Goal: Answer question/provide support: Share knowledge or assist other users

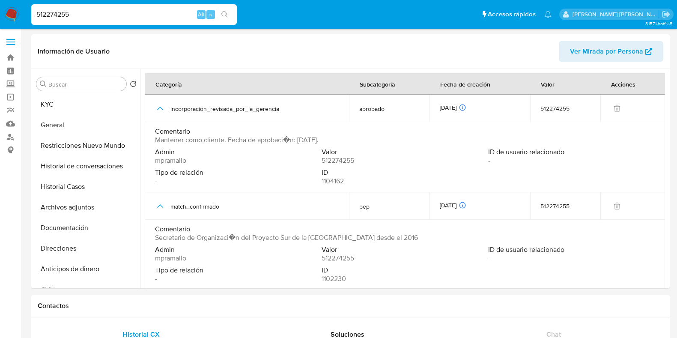
select select "10"
click at [23, 15] on nav "Pausado Ver notificaciones 512274255 Alt s Accesos rápidos Presiona las siguien…" at bounding box center [338, 14] width 677 height 29
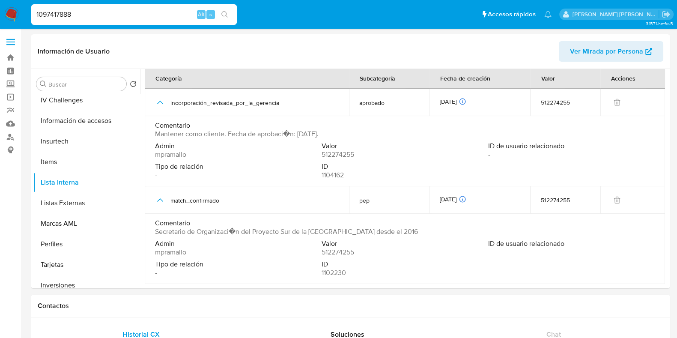
type input "1097417888"
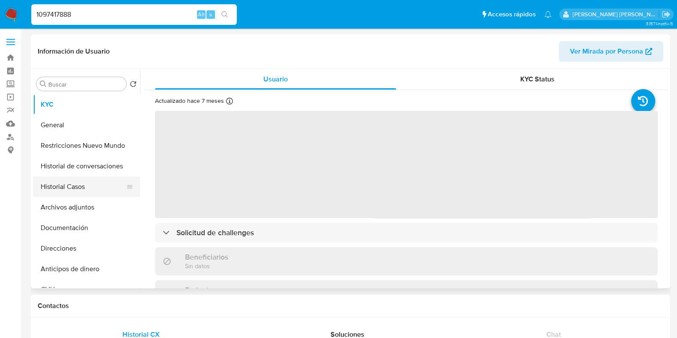
click at [73, 188] on button "Historial Casos" at bounding box center [83, 187] width 100 height 21
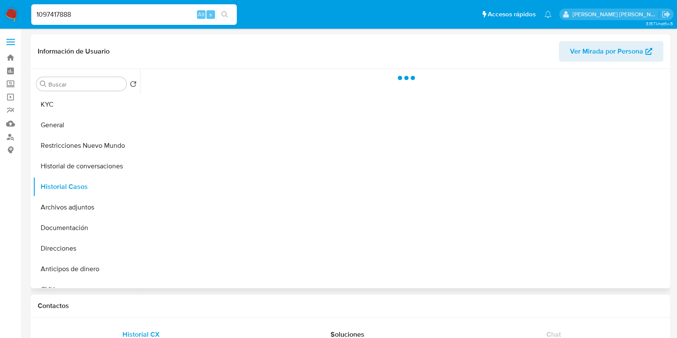
select select "10"
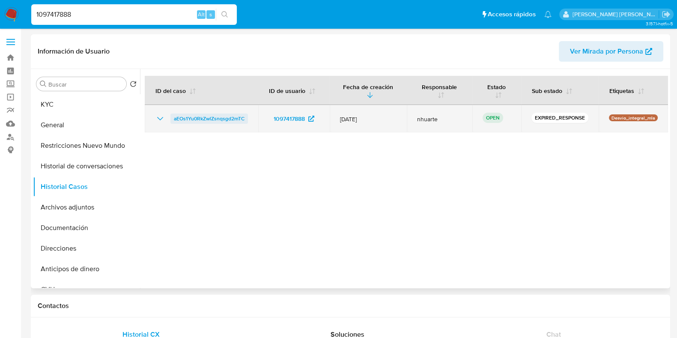
drag, startPoint x: 255, startPoint y: 120, endPoint x: 171, endPoint y: 123, distance: 83.6
click at [171, 123] on td "aEOs1Yu0RkZwlZsnqsgd2mTC" at bounding box center [202, 118] width 114 height 27
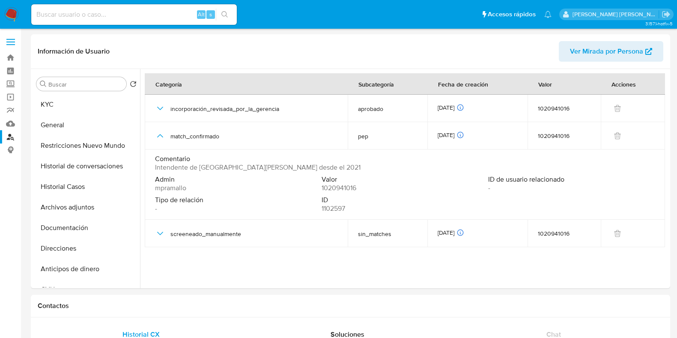
select select "10"
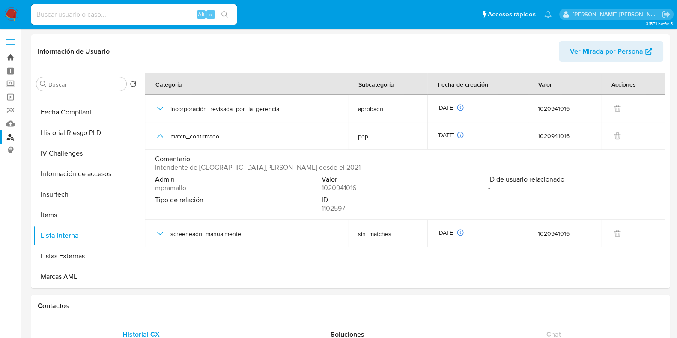
click at [9, 57] on link "Bandeja" at bounding box center [51, 57] width 102 height 13
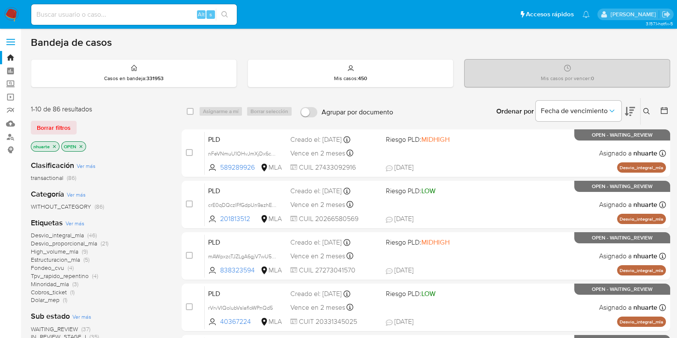
click at [646, 111] on icon at bounding box center [647, 111] width 7 height 7
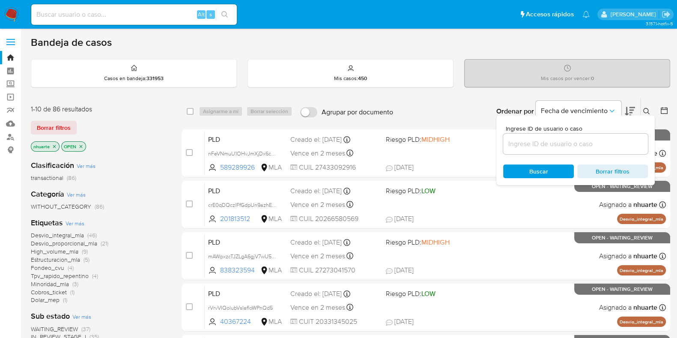
click at [603, 147] on input at bounding box center [575, 143] width 145 height 11
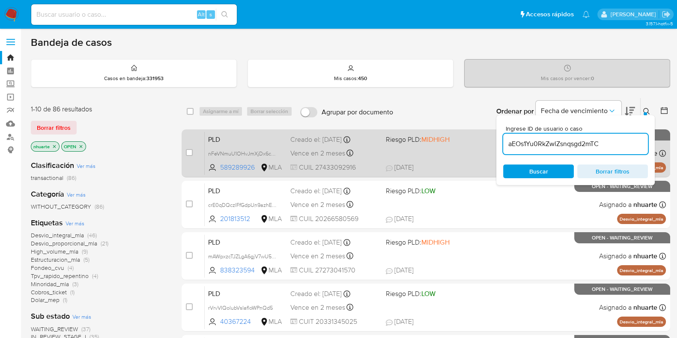
type input "aEOs1Yu0RkZwlZsnqsgd2mTC"
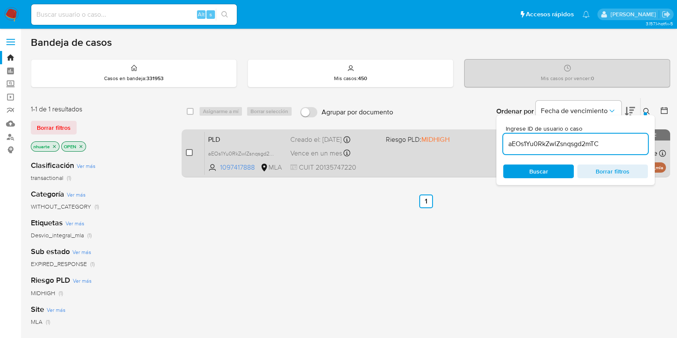
click at [189, 153] on input "checkbox" at bounding box center [189, 152] width 7 height 7
checkbox input "true"
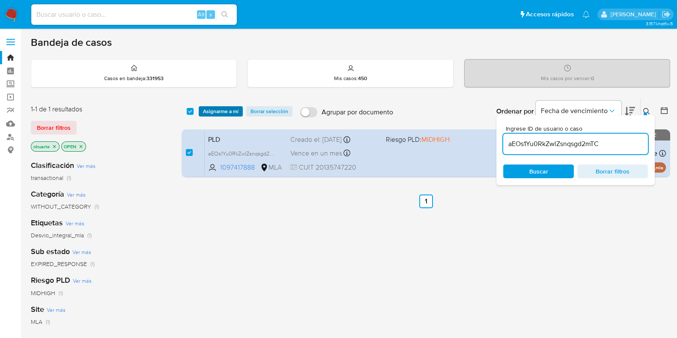
click at [225, 114] on span "Asignarme a mí" at bounding box center [221, 111] width 36 height 9
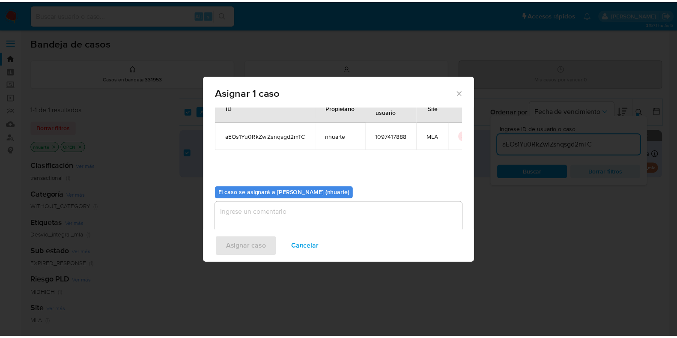
scroll to position [44, 0]
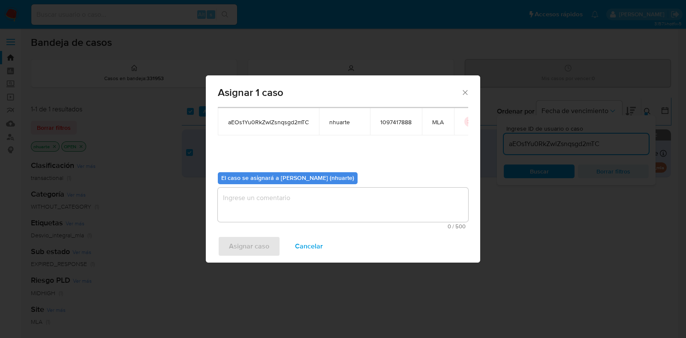
click at [291, 198] on textarea "assign-modal" at bounding box center [343, 205] width 250 height 34
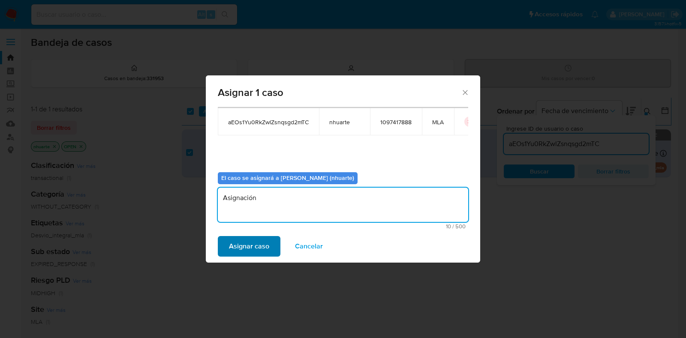
type textarea "Asignación"
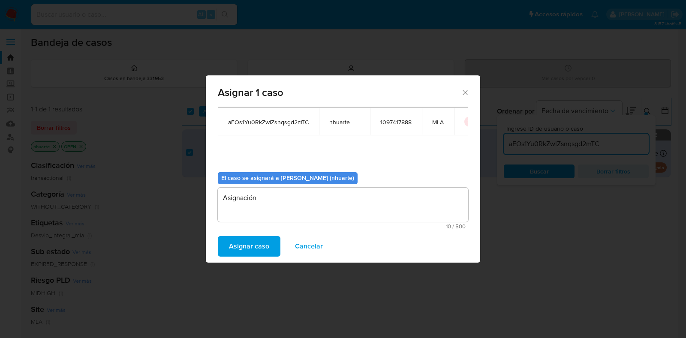
click at [264, 247] on span "Asignar caso" at bounding box center [249, 246] width 40 height 19
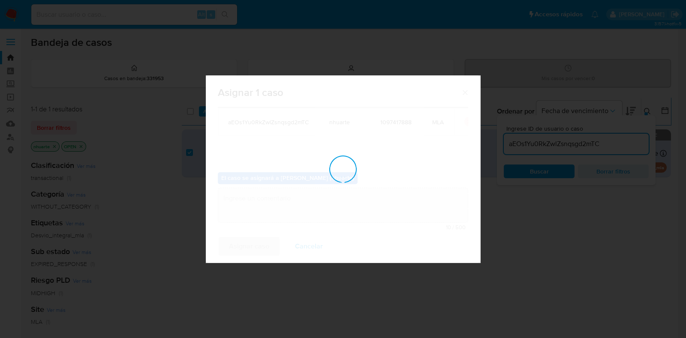
checkbox input "false"
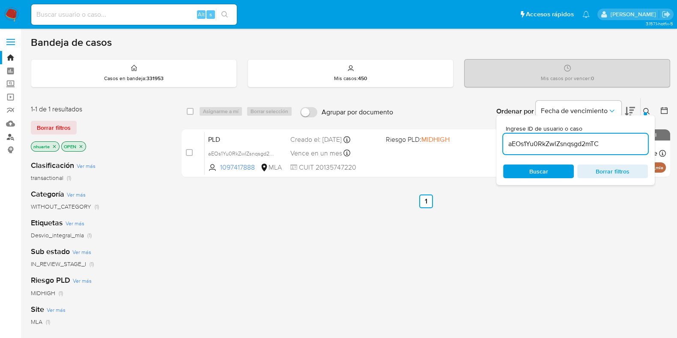
click at [11, 133] on link "Buscador de personas" at bounding box center [51, 136] width 102 height 13
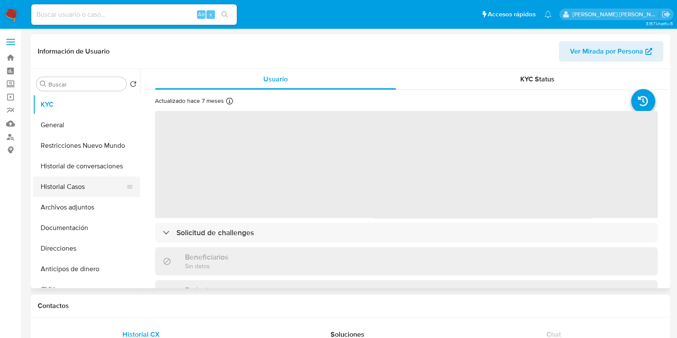
click at [102, 189] on button "Historial Casos" at bounding box center [83, 187] width 100 height 21
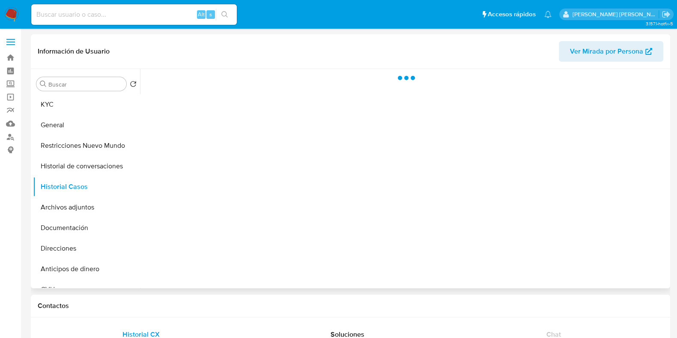
select select "10"
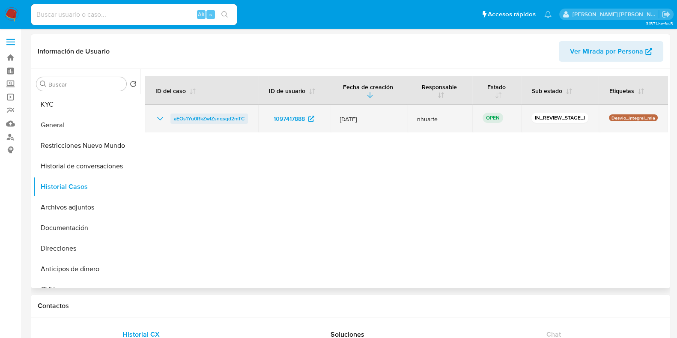
click at [207, 117] on span "aEOs1Yu0RkZwlZsnqsgd2mTC" at bounding box center [209, 119] width 71 height 10
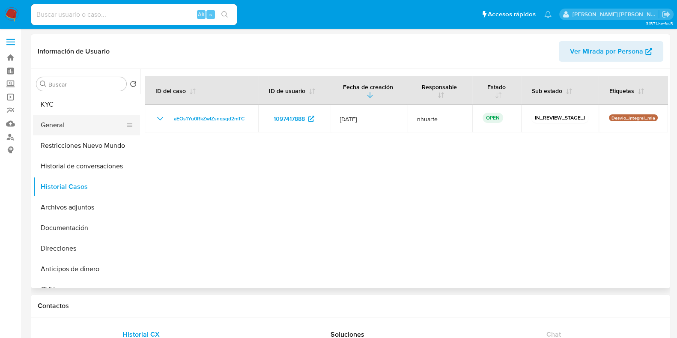
click at [105, 131] on button "General" at bounding box center [83, 125] width 100 height 21
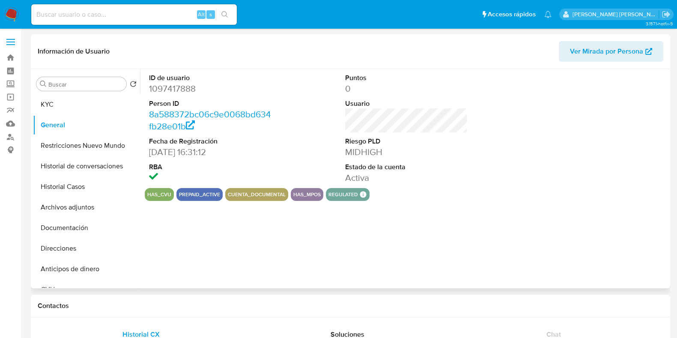
click at [183, 84] on dd "1097417888" at bounding box center [210, 89] width 123 height 12
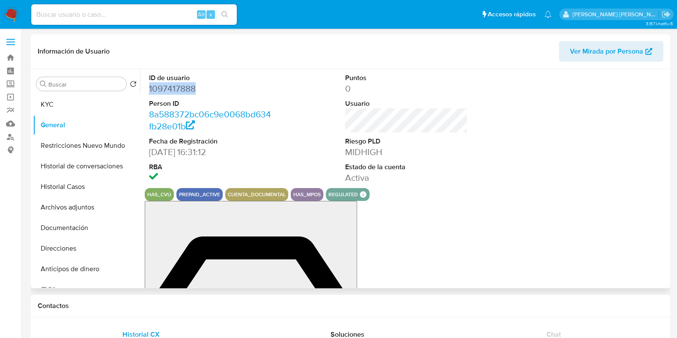
copy dd "1097417888"
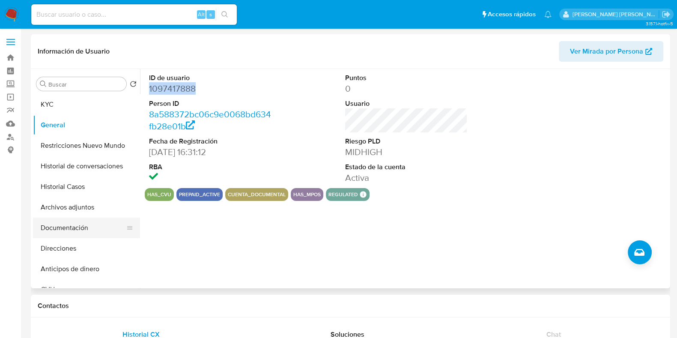
click at [62, 226] on button "Documentación" at bounding box center [83, 228] width 100 height 21
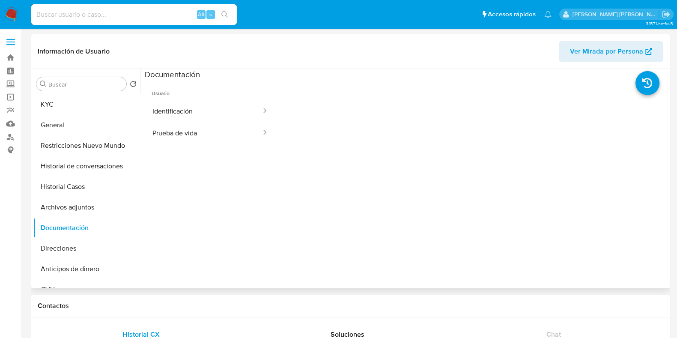
click at [173, 115] on button "Identificación" at bounding box center [203, 111] width 117 height 22
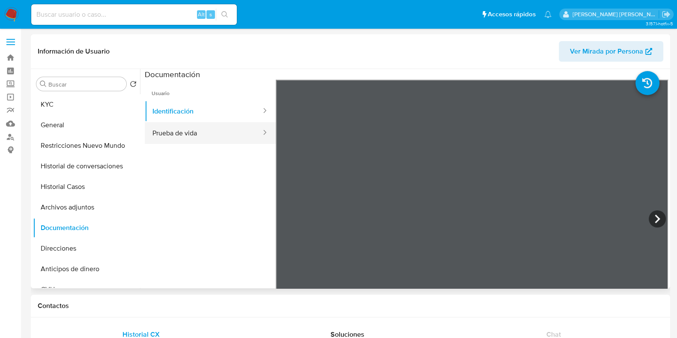
click at [189, 134] on button "Prueba de vida" at bounding box center [203, 133] width 117 height 22
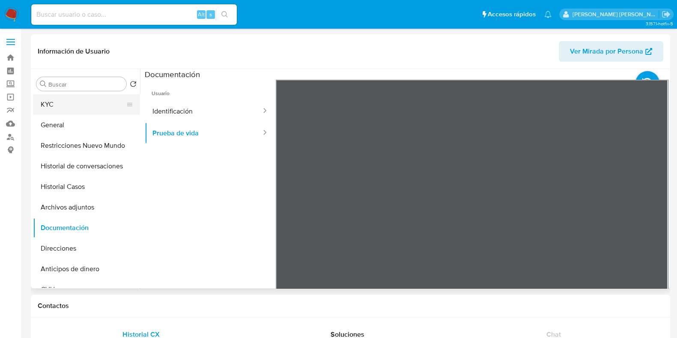
click at [89, 110] on button "KYC" at bounding box center [83, 104] width 100 height 21
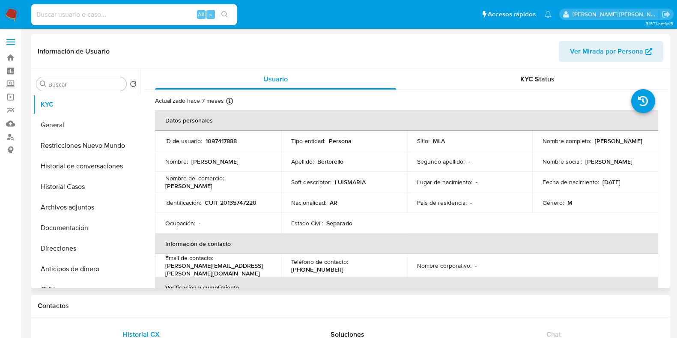
click at [245, 204] on p "CUIT 20135747220" at bounding box center [231, 203] width 52 height 8
copy p "20135747220"
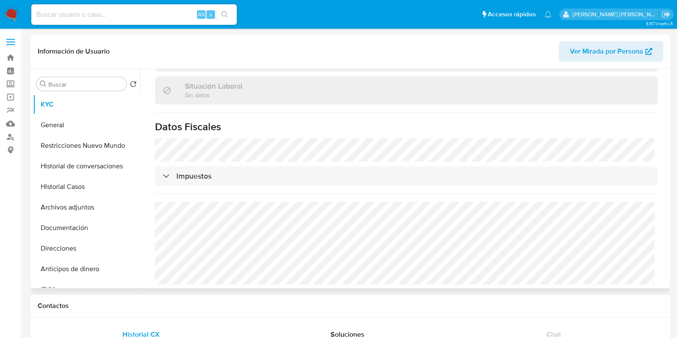
scroll to position [442, 0]
drag, startPoint x: 67, startPoint y: 245, endPoint x: 221, endPoint y: 6, distance: 284.3
click at [67, 245] on button "Direcciones" at bounding box center [86, 248] width 107 height 21
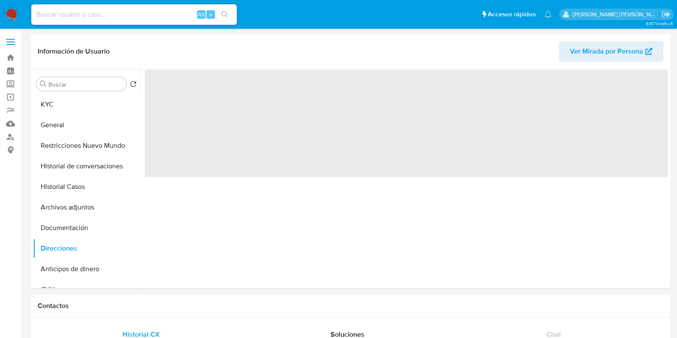
scroll to position [0, 0]
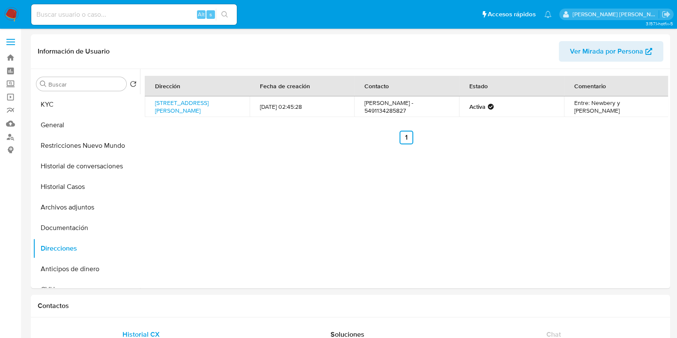
click at [77, 12] on input at bounding box center [134, 14] width 206 height 11
paste input "515755236"
type input "515755236"
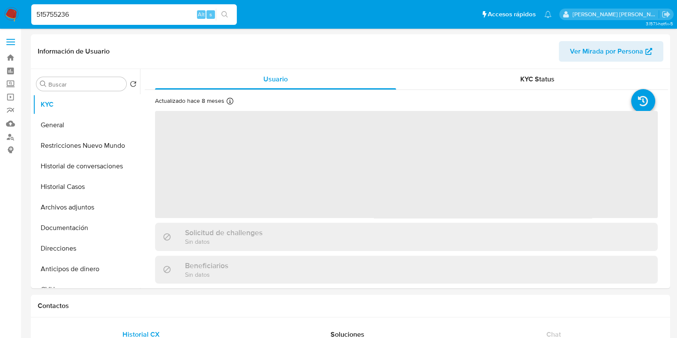
select select "10"
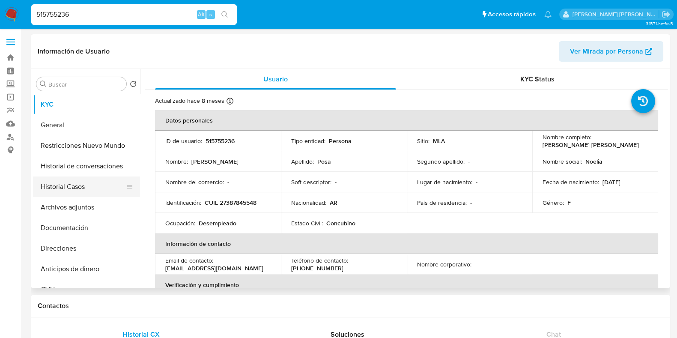
click at [82, 191] on button "Historial Casos" at bounding box center [83, 187] width 100 height 21
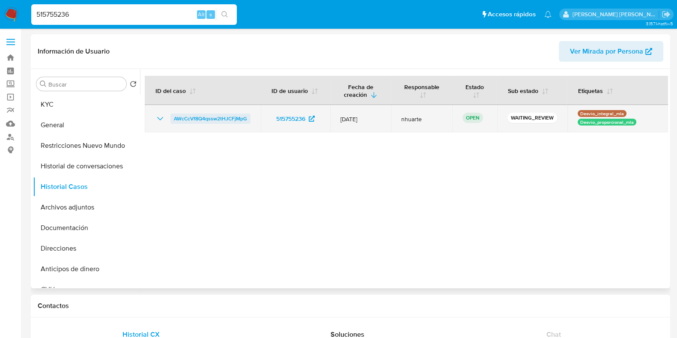
click at [215, 119] on span "AWcCcVf8Q4qssw2tHJCFjMpG" at bounding box center [210, 119] width 73 height 10
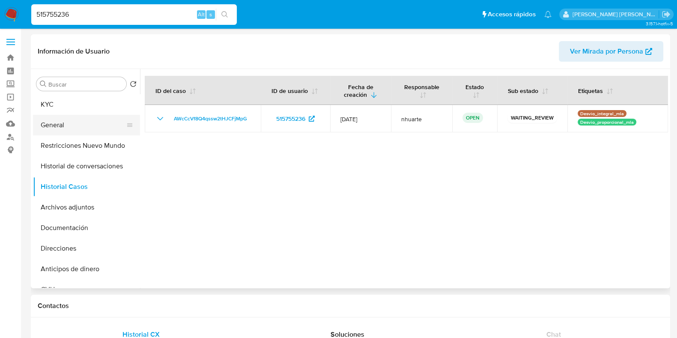
click at [72, 122] on button "General" at bounding box center [83, 125] width 100 height 21
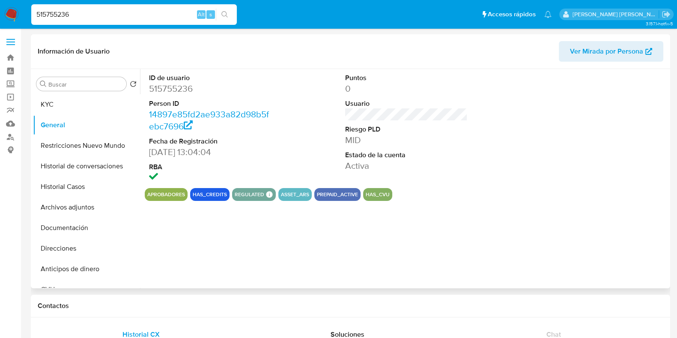
click at [189, 86] on dd "515755236" at bounding box center [210, 89] width 123 height 12
copy dd "515755236"
click at [83, 110] on button "KYC" at bounding box center [86, 104] width 107 height 21
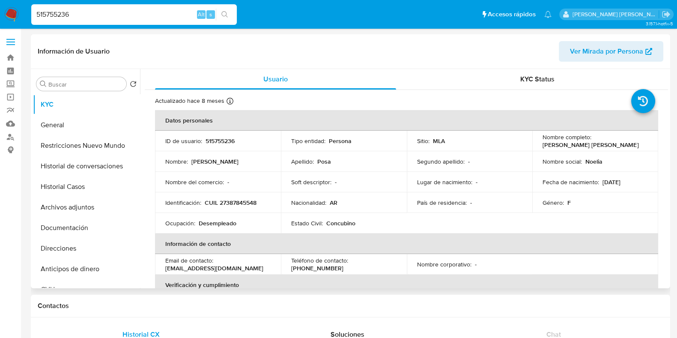
click at [247, 201] on p "CUIL 27387845548" at bounding box center [231, 203] width 52 height 8
copy p "27387845548"
drag, startPoint x: 78, startPoint y: 17, endPoint x: 15, endPoint y: 10, distance: 63.4
click at [15, 10] on nav "Pausado Ver notificaciones 515755236 Alt s Accesos rápidos Presiona las siguien…" at bounding box center [338, 14] width 677 height 29
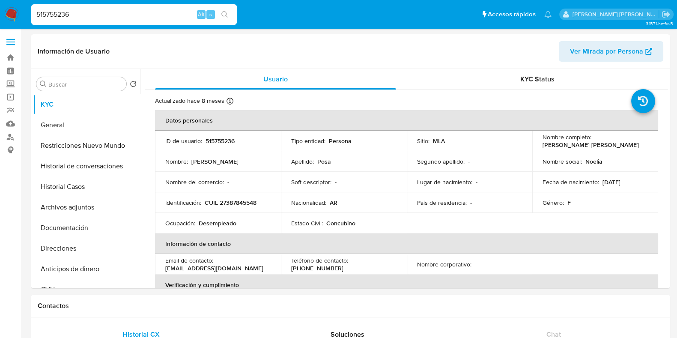
paste input "652775265"
type input "652775265"
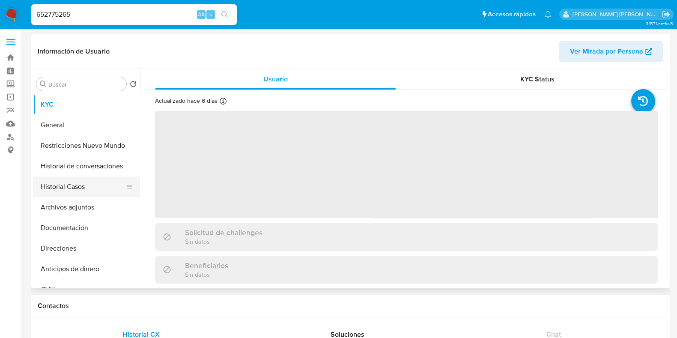
click at [93, 190] on button "Historial Casos" at bounding box center [83, 187] width 100 height 21
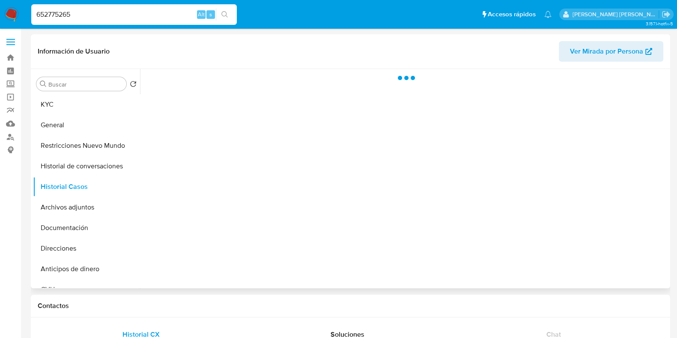
select select "10"
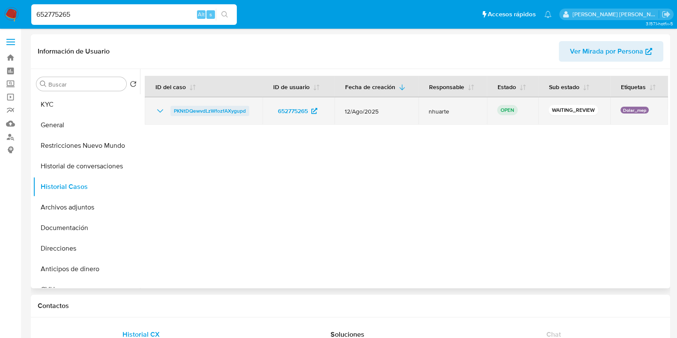
click at [231, 110] on span "PKNtDQewvdLzWfozfAXygupd" at bounding box center [210, 111] width 72 height 10
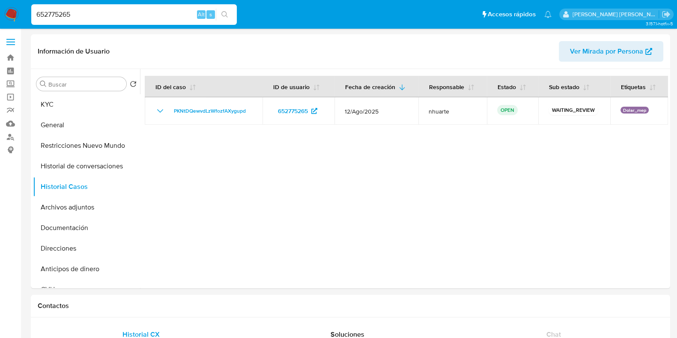
drag, startPoint x: 79, startPoint y: 18, endPoint x: 21, endPoint y: 18, distance: 58.7
click at [21, 18] on nav "Pausado Ver notificaciones 652775265 Alt s Accesos rápidos Presiona las siguien…" at bounding box center [338, 14] width 677 height 29
paste input "480415076"
type input "480415076"
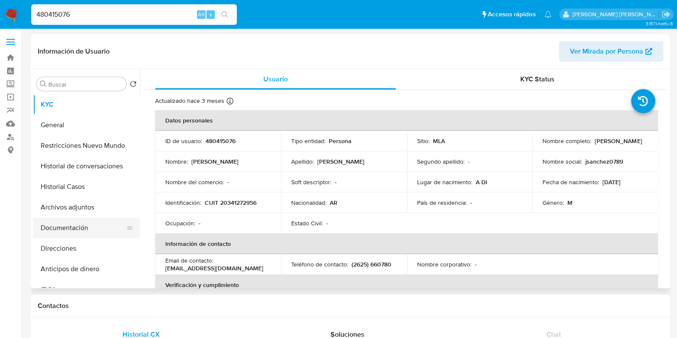
select select "10"
click at [82, 185] on button "Historial Casos" at bounding box center [83, 187] width 100 height 21
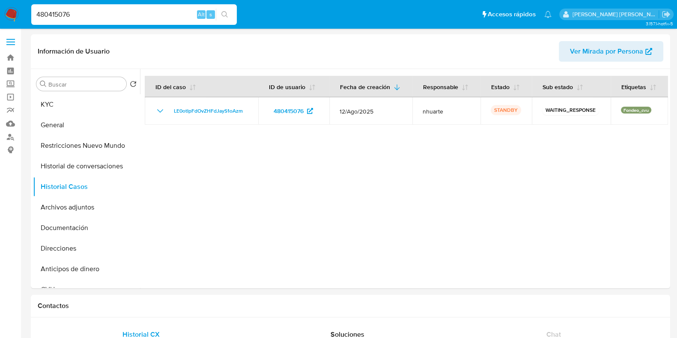
drag, startPoint x: 82, startPoint y: 19, endPoint x: 18, endPoint y: 9, distance: 64.6
click at [18, 9] on nav "Pausado Ver notificaciones 480415076 Alt s Accesos rápidos Presiona las siguien…" at bounding box center [338, 14] width 677 height 29
paste input "1461275960"
type input "1461275960"
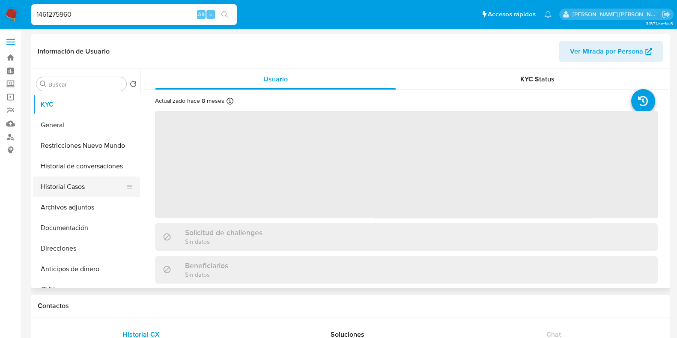
click at [99, 194] on button "Historial Casos" at bounding box center [83, 187] width 100 height 21
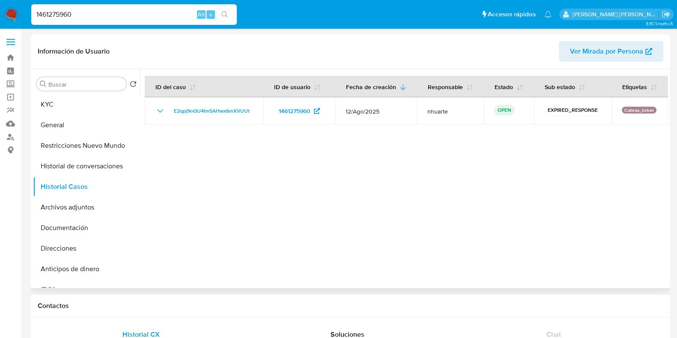
select select "10"
drag, startPoint x: 79, startPoint y: 14, endPoint x: 9, endPoint y: 14, distance: 69.8
click at [9, 14] on nav "Pausado Ver notificaciones 1461275960 Alt s Accesos rápidos Presiona las siguie…" at bounding box center [338, 14] width 677 height 29
paste input "245740674"
type input "2457406740"
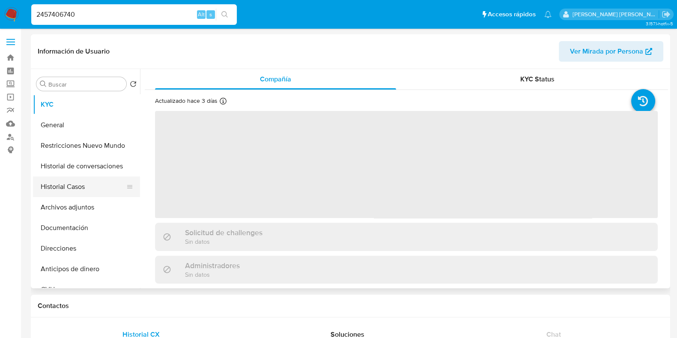
drag, startPoint x: 87, startPoint y: 189, endPoint x: 95, endPoint y: 191, distance: 7.5
click at [87, 189] on button "Historial Casos" at bounding box center [83, 187] width 100 height 21
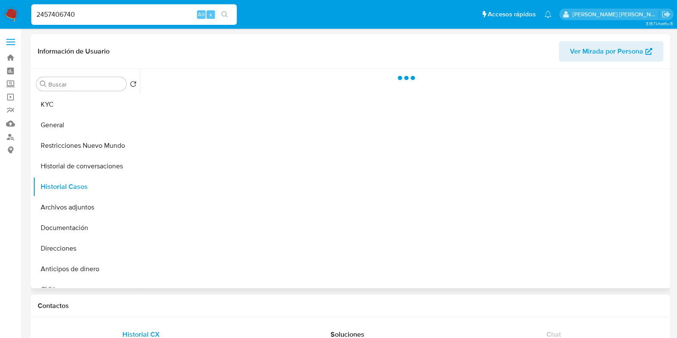
select select "10"
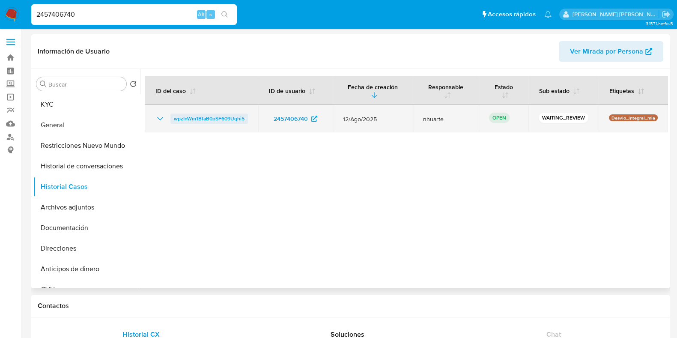
click at [208, 117] on span "wpzInWm1BfaB0pSF609Uqhi5" at bounding box center [209, 119] width 71 height 10
drag, startPoint x: 253, startPoint y: 118, endPoint x: 170, endPoint y: 118, distance: 82.7
click at [170, 118] on td "wpzInWm1BfaB0pSF609Uqhi5" at bounding box center [202, 118] width 114 height 27
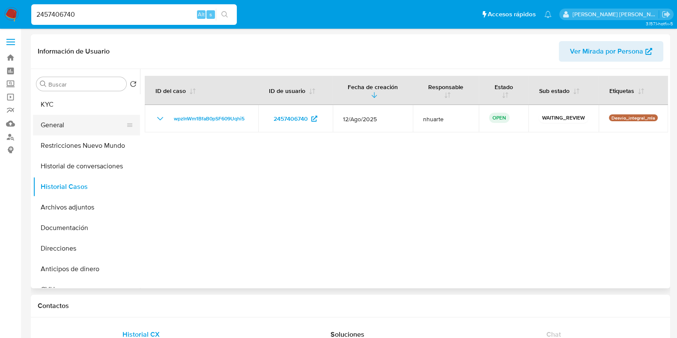
click at [78, 126] on button "General" at bounding box center [83, 125] width 100 height 21
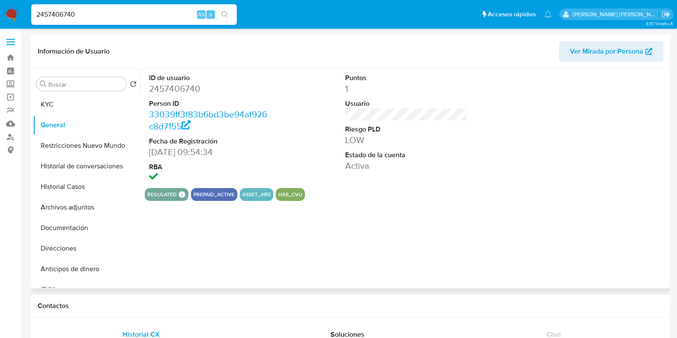
click at [184, 80] on dt "ID de usuario" at bounding box center [210, 77] width 123 height 9
click at [188, 86] on dd "2457406740" at bounding box center [210, 89] width 123 height 12
copy dd "2457406740"
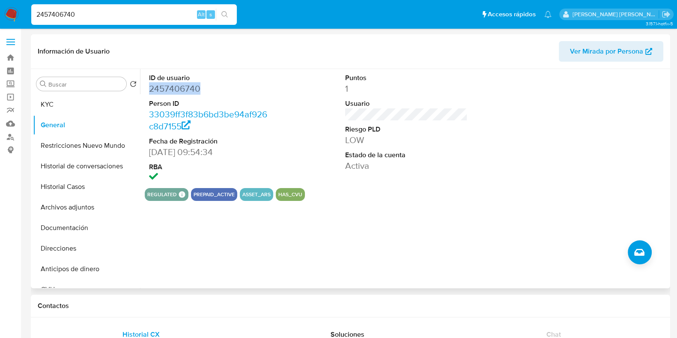
copy dd "2457406740"
click at [69, 107] on button "KYC" at bounding box center [83, 104] width 100 height 21
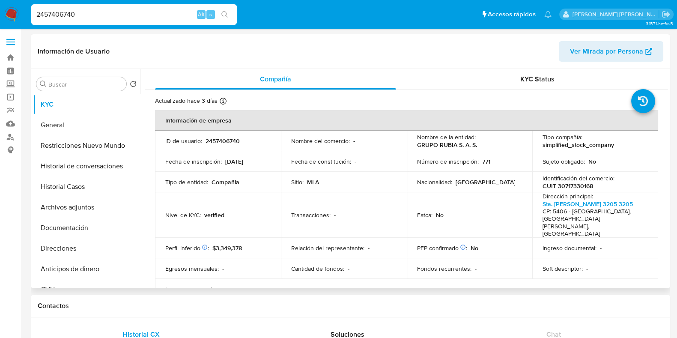
click at [561, 189] on p "CUIT 30717330168" at bounding box center [568, 186] width 51 height 8
copy p "30717330168"
click at [68, 240] on button "Direcciones" at bounding box center [83, 248] width 100 height 21
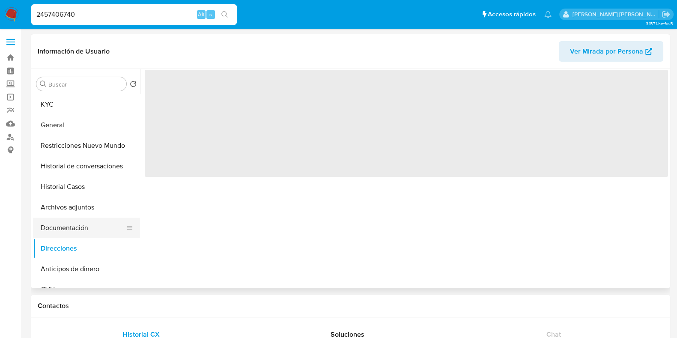
click at [69, 230] on button "Documentación" at bounding box center [83, 228] width 100 height 21
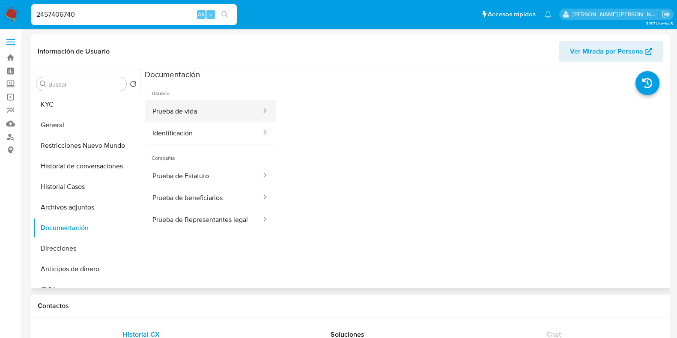
click at [197, 113] on button "Prueba de vida" at bounding box center [203, 111] width 117 height 22
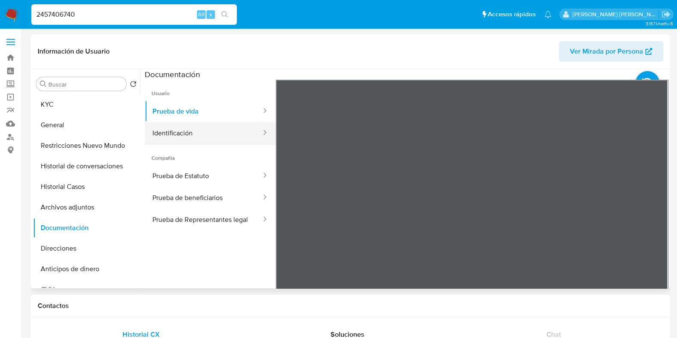
click at [213, 139] on button "Identificación" at bounding box center [203, 133] width 117 height 22
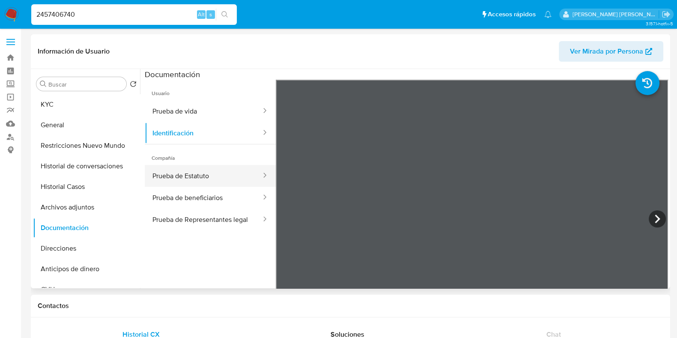
click at [205, 180] on button "Prueba de Estatuto" at bounding box center [203, 176] width 117 height 22
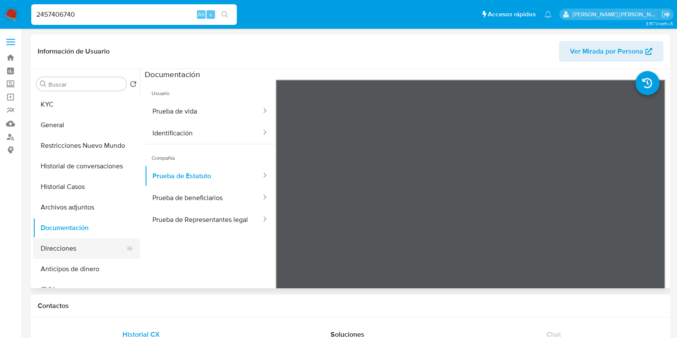
click at [88, 249] on button "Direcciones" at bounding box center [83, 248] width 100 height 21
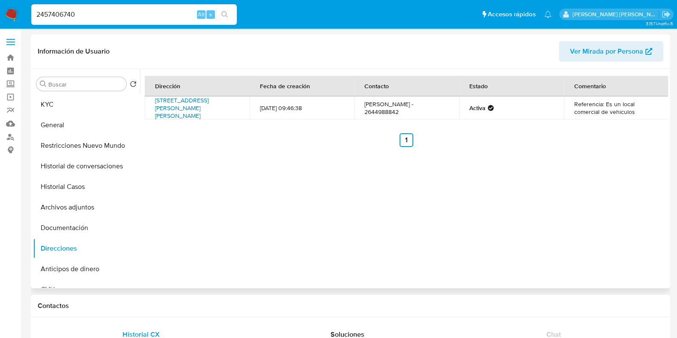
click at [160, 110] on link "Avenida España Sur 1251, San Juan Capital, San Juan, 5402, Argentina 1251" at bounding box center [182, 108] width 54 height 24
click at [65, 107] on button "KYC" at bounding box center [83, 104] width 100 height 21
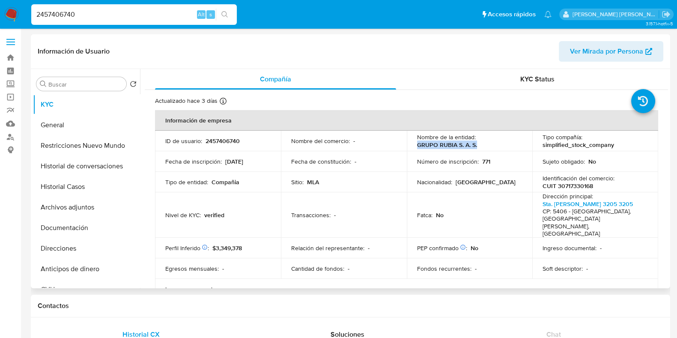
drag, startPoint x: 417, startPoint y: 145, endPoint x: 483, endPoint y: 150, distance: 66.6
click at [483, 150] on td "Nombre de la entidad : GRUPO RUBIA S. A. S." at bounding box center [470, 141] width 126 height 21
copy p "GRUPO RUBIA S. A. S."
drag, startPoint x: 480, startPoint y: 161, endPoint x: 492, endPoint y: 161, distance: 11.6
click at [492, 161] on div "Número de inscripción : 771" at bounding box center [469, 162] width 105 height 8
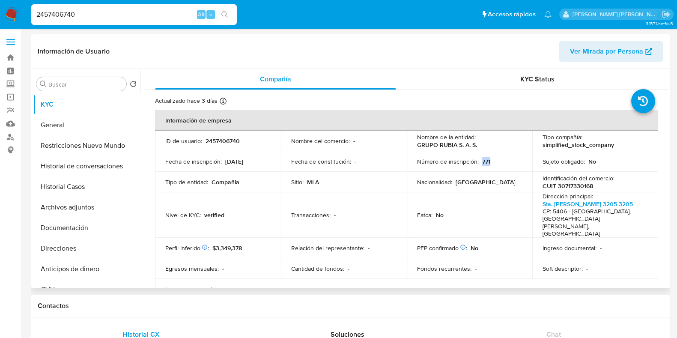
copy p "771"
click at [569, 187] on p "CUIT 30717330168" at bounding box center [568, 186] width 51 height 8
drag, startPoint x: 225, startPoint y: 162, endPoint x: 260, endPoint y: 159, distance: 35.3
click at [260, 159] on div "Fecha de inscripción : 22/12/2020" at bounding box center [217, 162] width 105 height 8
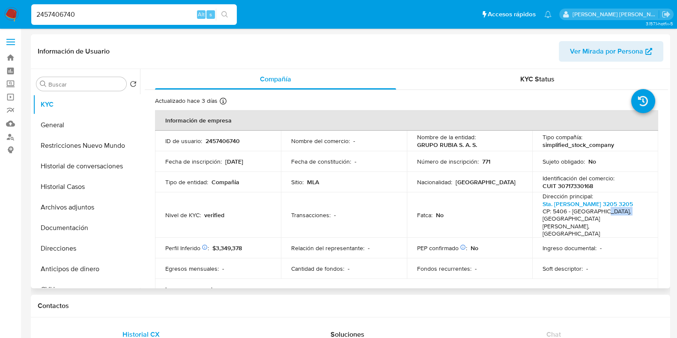
drag, startPoint x: 598, startPoint y: 209, endPoint x: 622, endPoint y: 210, distance: 24.4
click at [622, 210] on h4 "CP: 5406 - Rivadavia, San Juan, Argentina" at bounding box center [594, 223] width 102 height 30
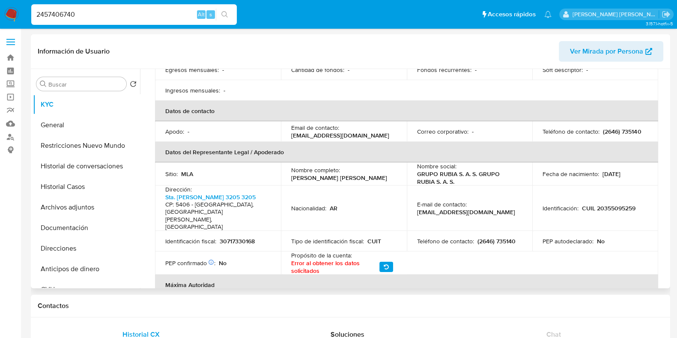
scroll to position [214, 0]
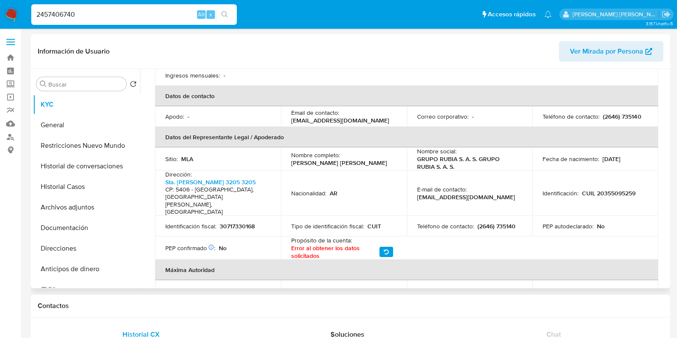
click at [486, 222] on p "(2646) 735140" at bounding box center [497, 226] width 38 height 8
click at [503, 222] on p "(2646) 735140" at bounding box center [497, 226] width 38 height 8
drag, startPoint x: 416, startPoint y: 172, endPoint x: 481, endPoint y: 173, distance: 65.1
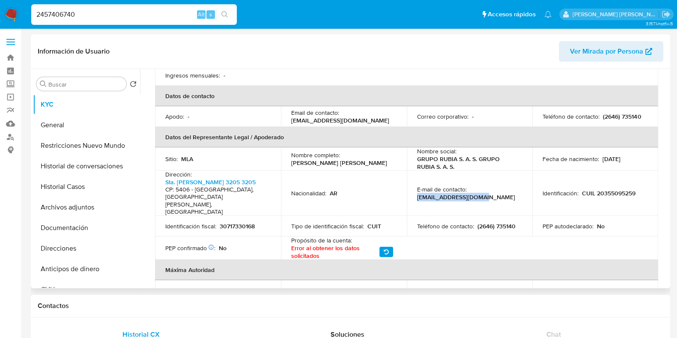
click at [481, 186] on div "E-mail de contacto : rubiamotors@gmail.com" at bounding box center [469, 193] width 105 height 15
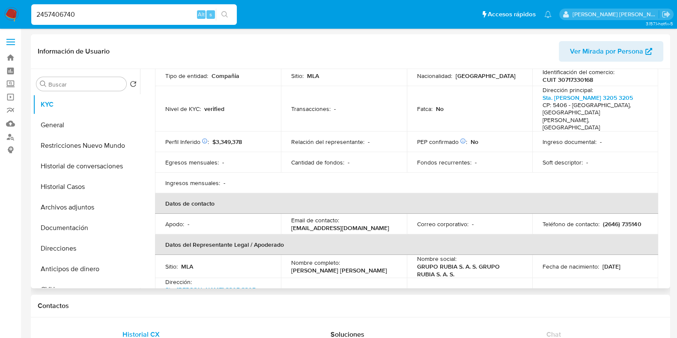
scroll to position [0, 0]
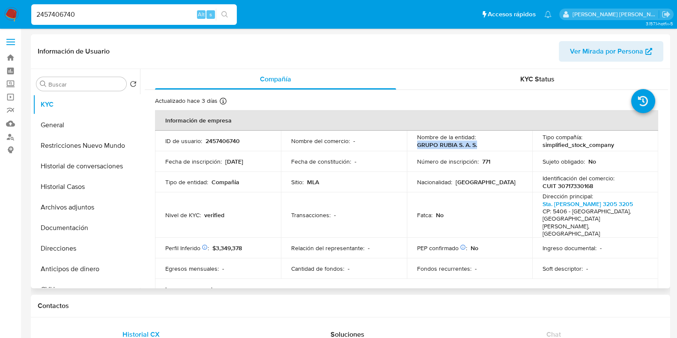
drag, startPoint x: 417, startPoint y: 142, endPoint x: 482, endPoint y: 144, distance: 64.7
click at [482, 144] on div "Nombre de la entidad : GRUPO RUBIA S. A. S." at bounding box center [469, 140] width 105 height 15
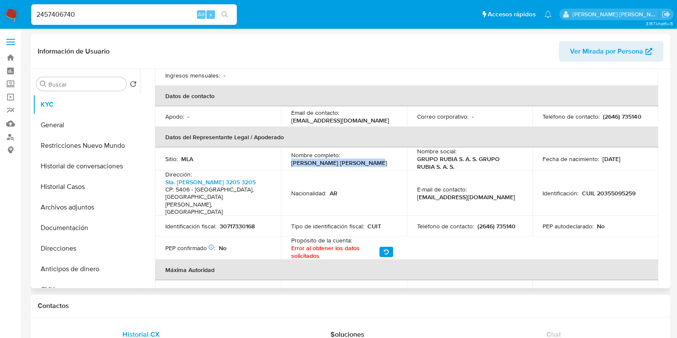
drag, startPoint x: 290, startPoint y: 147, endPoint x: 363, endPoint y: 144, distance: 73.3
click at [363, 151] on div "Nombre completo : Federico Jesus Rubia Laria" at bounding box center [343, 158] width 105 height 15
drag, startPoint x: 580, startPoint y: 171, endPoint x: 641, endPoint y: 170, distance: 60.9
click at [641, 189] on div "Identificación : CUIL 20355095259" at bounding box center [595, 193] width 105 height 8
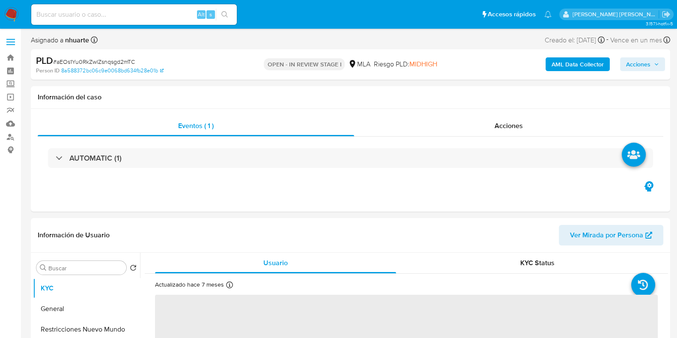
select select "10"
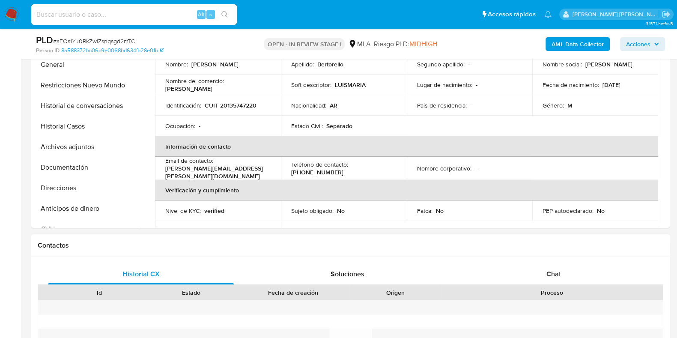
scroll to position [53, 0]
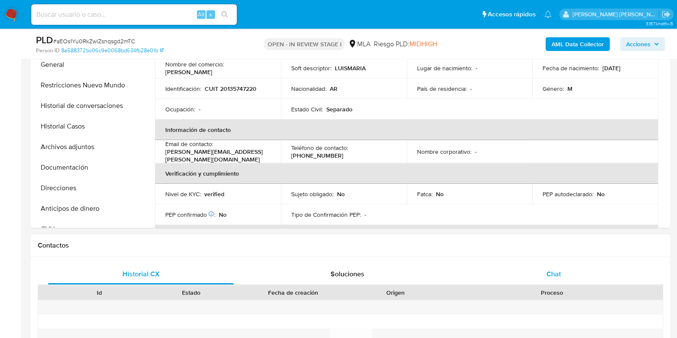
click at [555, 271] on span "Chat" at bounding box center [554, 274] width 15 height 10
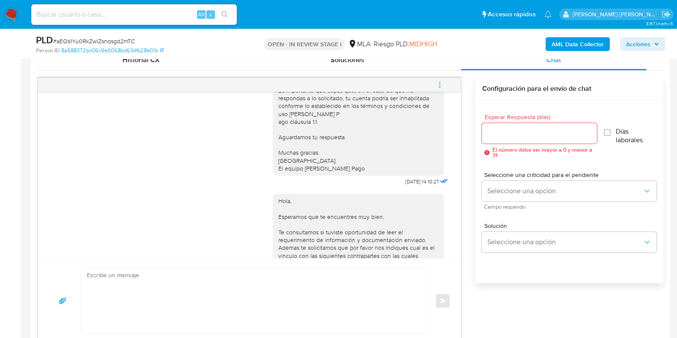
scroll to position [711, 0]
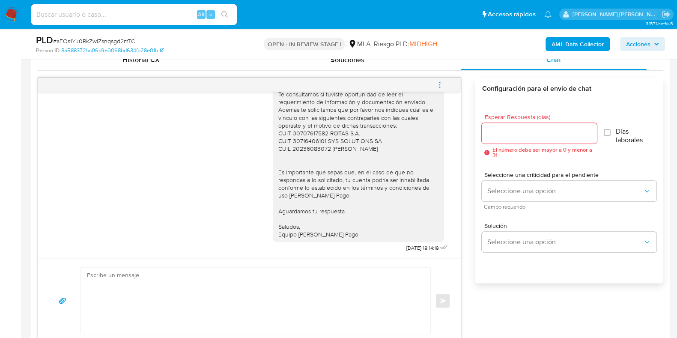
click at [439, 88] on span "menu-action" at bounding box center [440, 85] width 8 height 21
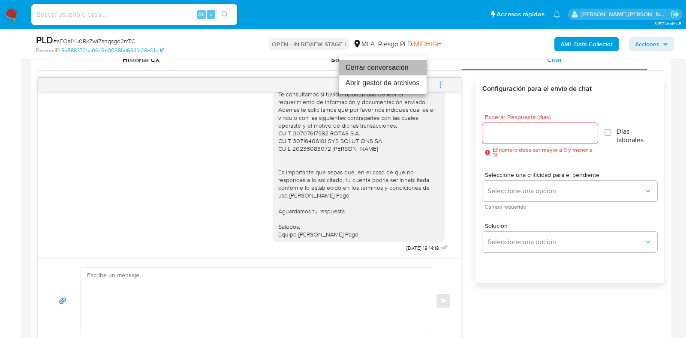
click at [379, 69] on li "Cerrar conversación" at bounding box center [383, 67] width 88 height 15
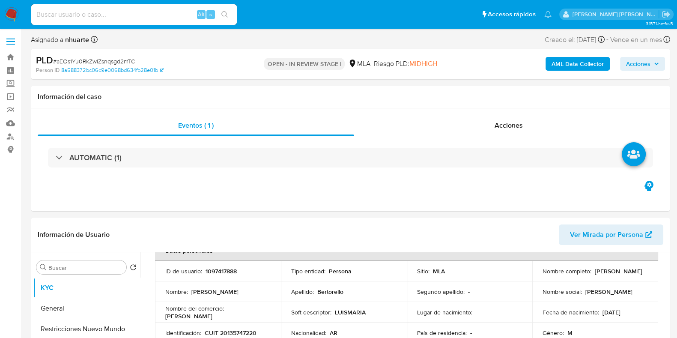
scroll to position [0, 0]
click at [512, 127] on span "Acciones" at bounding box center [509, 126] width 28 height 10
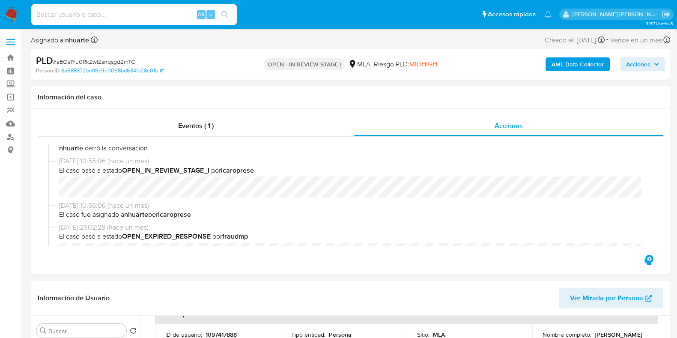
scroll to position [482, 0]
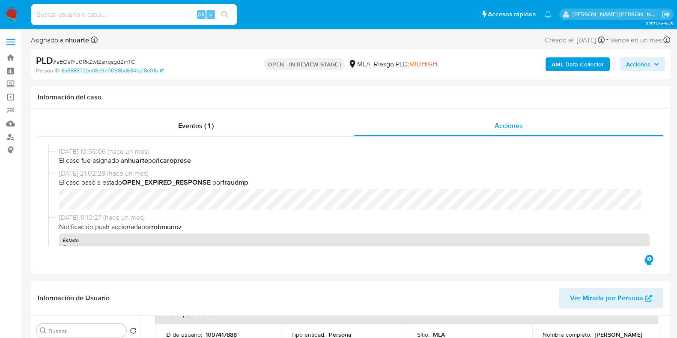
click at [574, 72] on div "AML Data Collector Acciones" at bounding box center [561, 64] width 207 height 20
click at [572, 60] on b "AML Data Collector" at bounding box center [578, 64] width 52 height 14
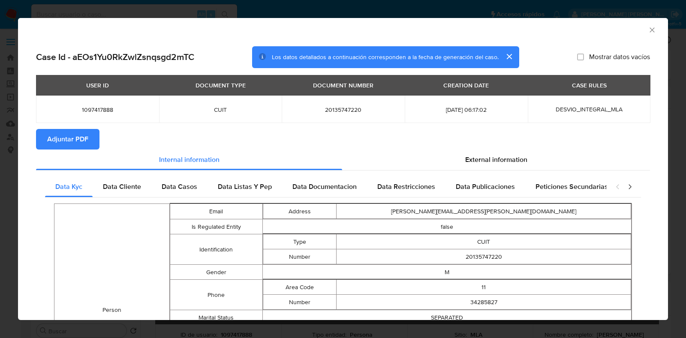
click at [87, 139] on span "Adjuntar PDF" at bounding box center [67, 139] width 41 height 19
click at [647, 28] on icon "Cerrar ventana" at bounding box center [651, 30] width 9 height 9
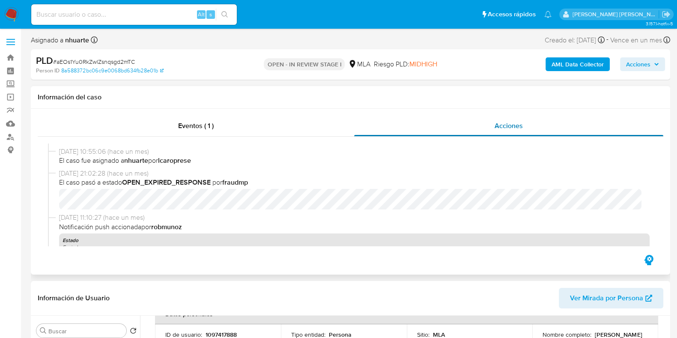
drag, startPoint x: 202, startPoint y: 128, endPoint x: 394, endPoint y: 128, distance: 192.0
click at [202, 128] on span "Eventos ( 1 )" at bounding box center [196, 126] width 36 height 10
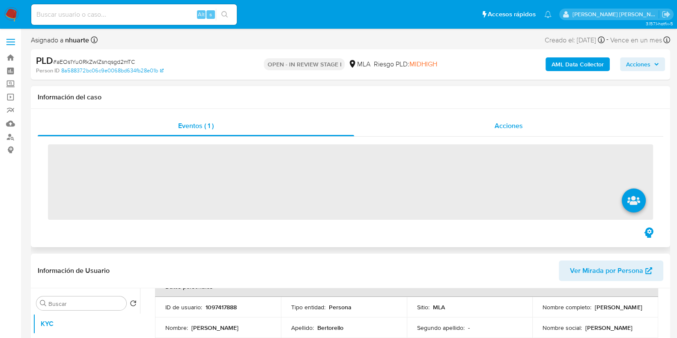
click at [519, 125] on span "Acciones" at bounding box center [509, 126] width 28 height 10
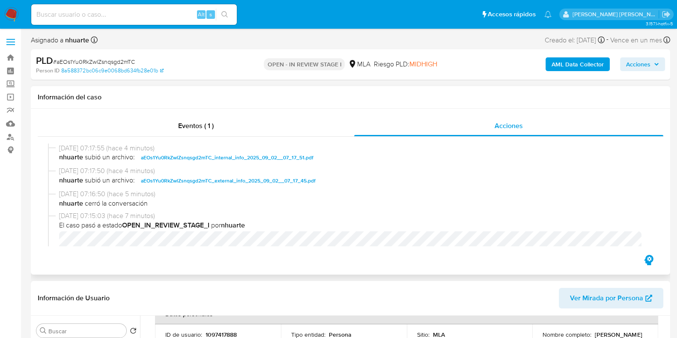
click at [283, 183] on span "aEOs1Yu0RkZwlZsnqsgd2mTC_external_info_2025_09_02__07_17_45.pdf" at bounding box center [228, 181] width 175 height 10
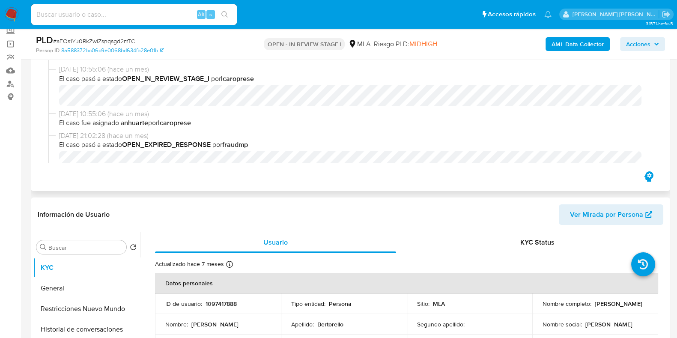
scroll to position [0, 0]
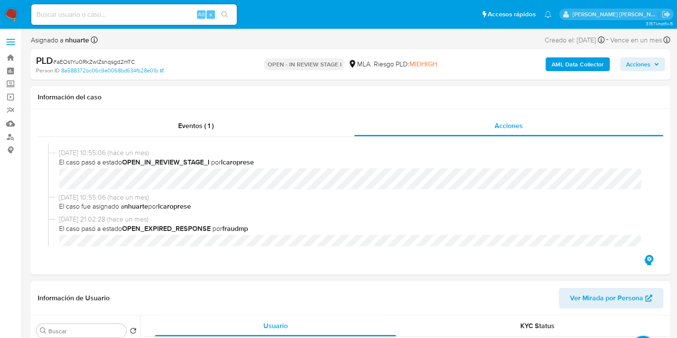
click at [615, 296] on span "Ver Mirada por Persona" at bounding box center [606, 298] width 73 height 21
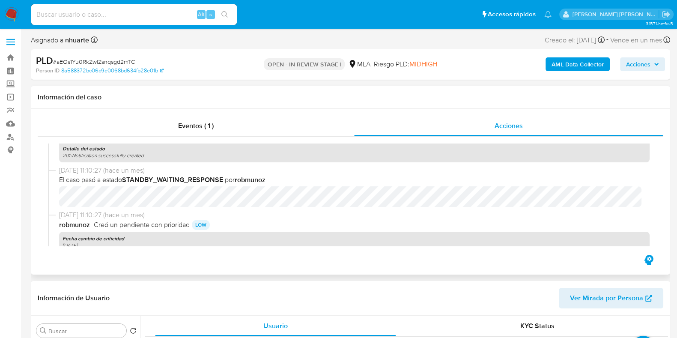
scroll to position [749, 0]
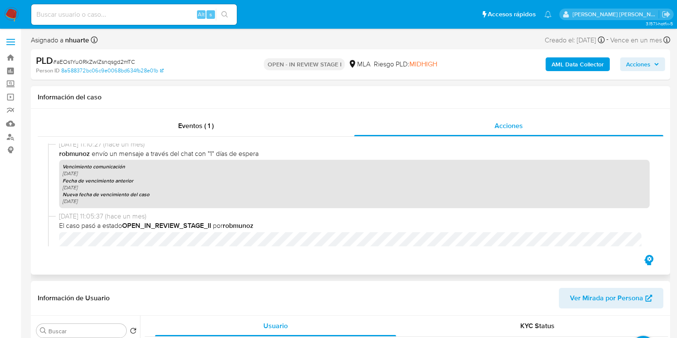
click at [201, 115] on div "Eventos ( 1 ) Acciones 02/09/2025 07:17:55 (hace 4 minutos) nhuarte subió un ar…" at bounding box center [351, 192] width 640 height 166
click at [201, 127] on span "Eventos ( 1 )" at bounding box center [196, 126] width 36 height 10
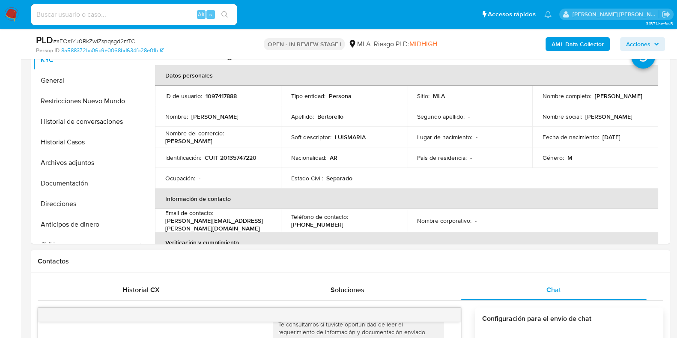
scroll to position [214, 0]
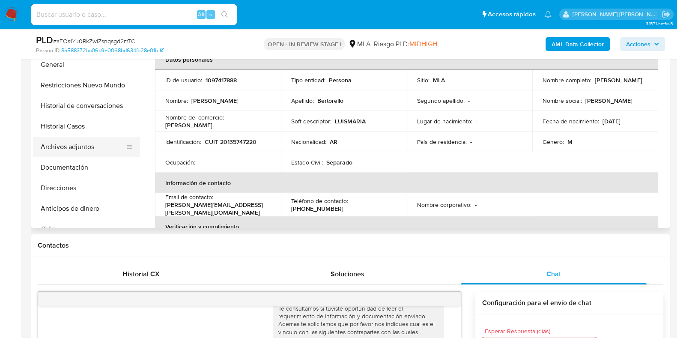
click at [98, 137] on button "Archivos adjuntos" at bounding box center [83, 147] width 100 height 21
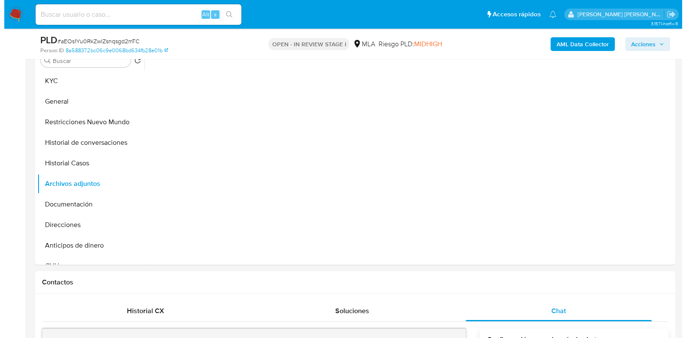
scroll to position [161, 0]
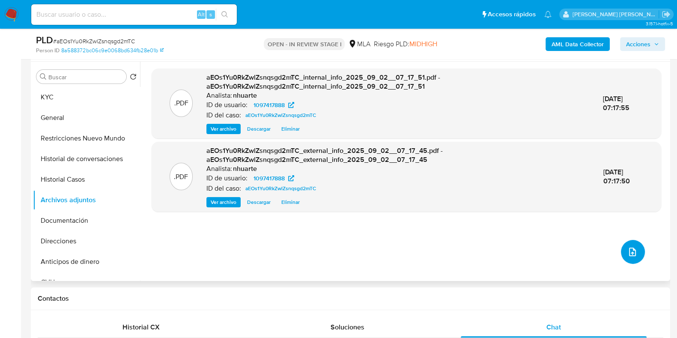
click at [635, 247] on button "upload-file" at bounding box center [633, 252] width 24 height 24
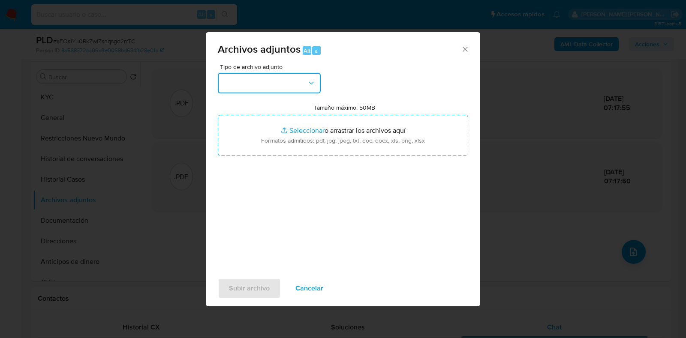
click at [312, 81] on icon "button" at bounding box center [311, 83] width 9 height 9
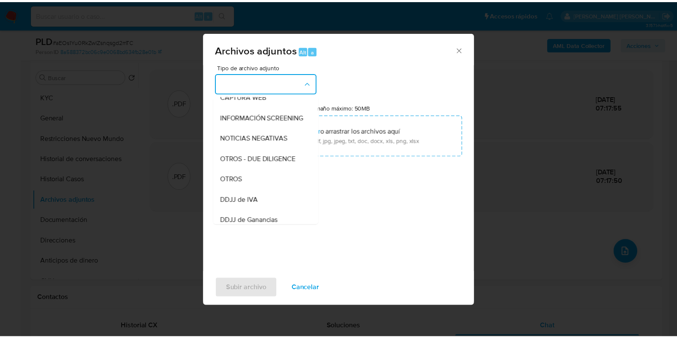
scroll to position [125, 0]
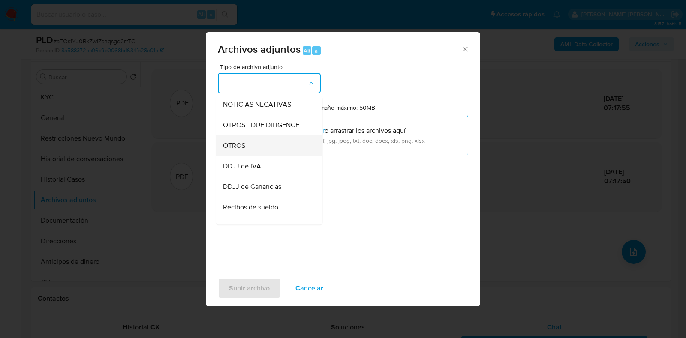
click at [281, 151] on div "OTROS" at bounding box center [266, 145] width 87 height 21
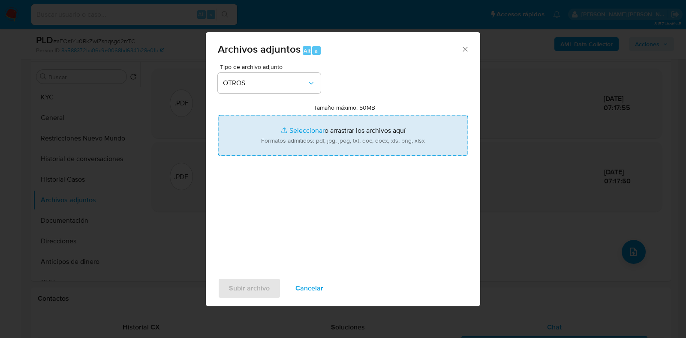
type input "C:\fakepath\Movimientos-1097417888.xlsx"
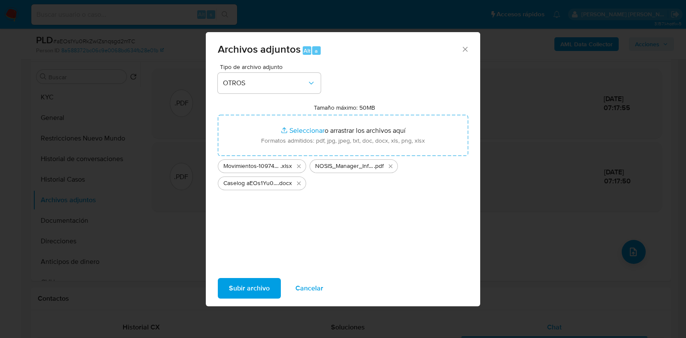
click at [259, 286] on span "Subir archivo" at bounding box center [249, 288] width 41 height 19
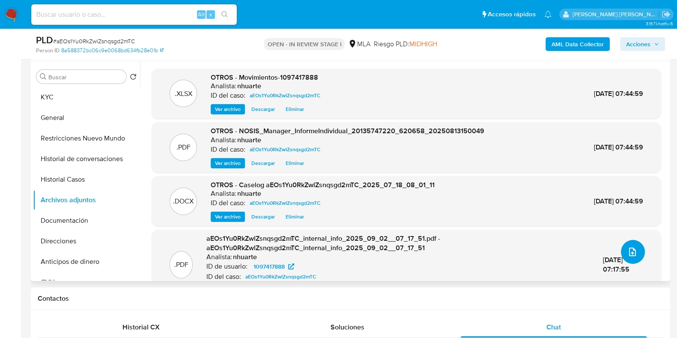
scroll to position [0, 0]
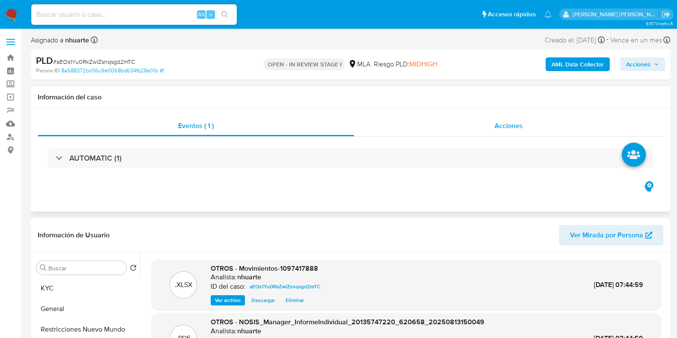
click at [506, 127] on span "Acciones" at bounding box center [509, 126] width 28 height 10
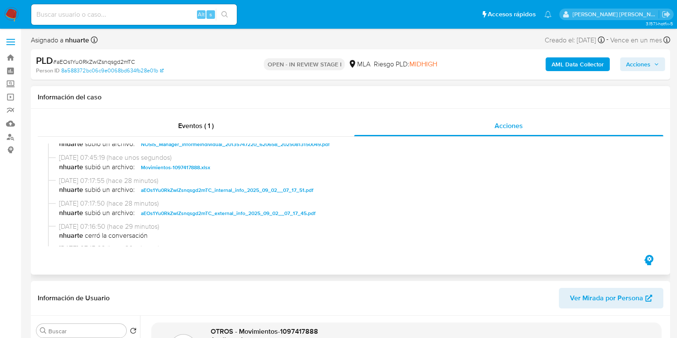
scroll to position [53, 0]
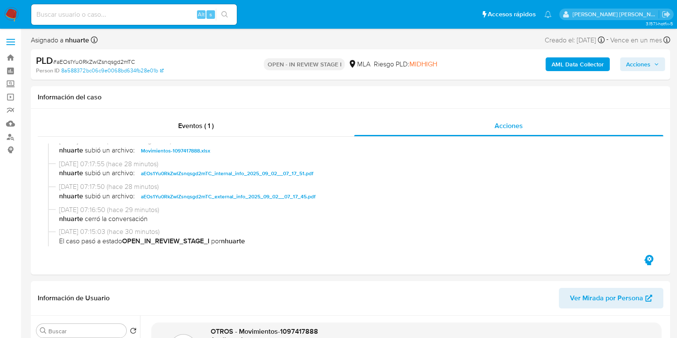
click at [636, 67] on span "Acciones" at bounding box center [638, 64] width 24 height 14
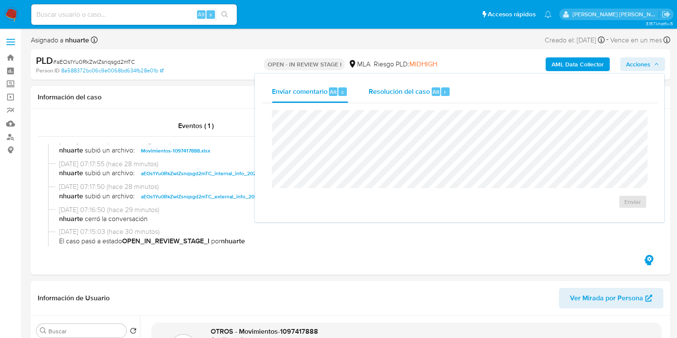
click at [433, 93] on span "Alt" at bounding box center [436, 92] width 7 height 8
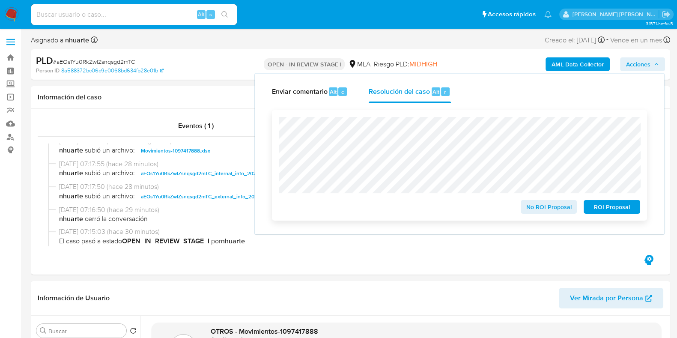
click at [537, 207] on span "No ROI Proposal" at bounding box center [549, 207] width 45 height 12
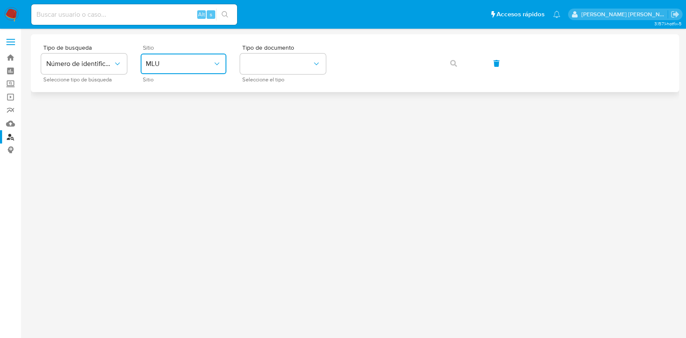
click at [183, 71] on button "MLU" at bounding box center [184, 64] width 86 height 21
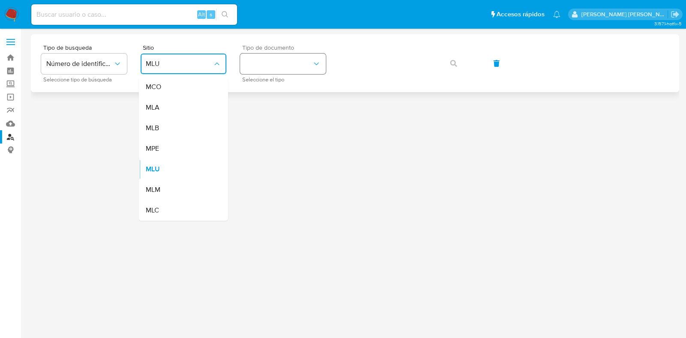
drag, startPoint x: 182, startPoint y: 108, endPoint x: 256, endPoint y: 70, distance: 83.4
click at [182, 109] on div "MLA" at bounding box center [181, 107] width 70 height 21
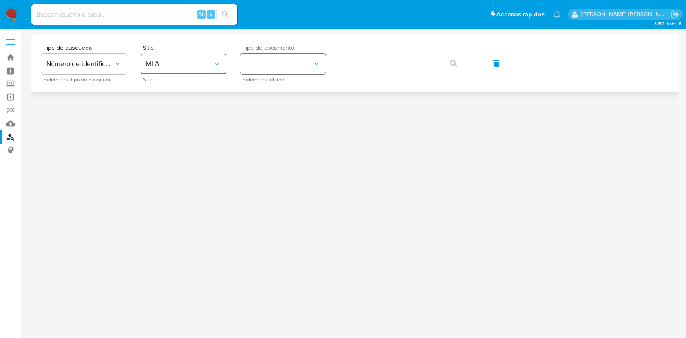
click at [268, 65] on button "identificationType" at bounding box center [283, 64] width 86 height 21
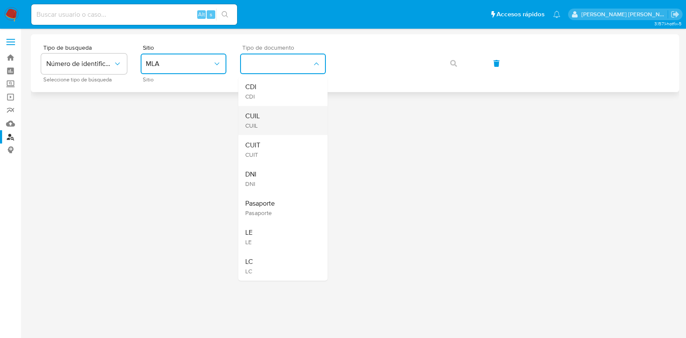
click at [270, 117] on div "CUIL CUIL" at bounding box center [280, 120] width 70 height 29
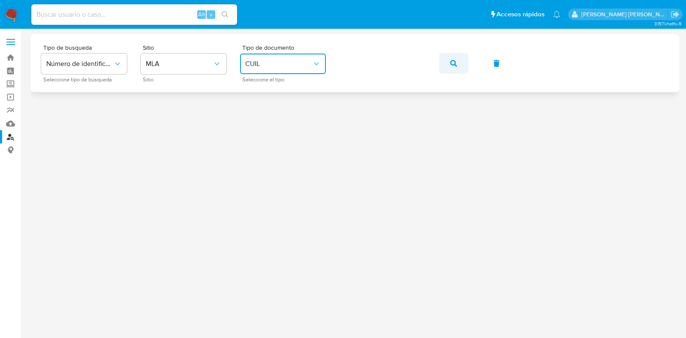
click at [451, 66] on icon "button" at bounding box center [453, 63] width 7 height 7
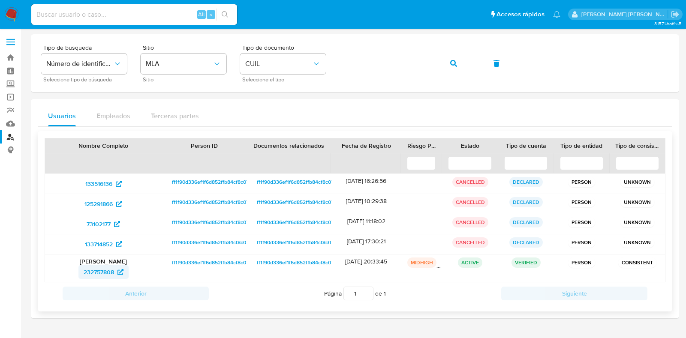
click at [104, 276] on span "232757808" at bounding box center [99, 272] width 30 height 14
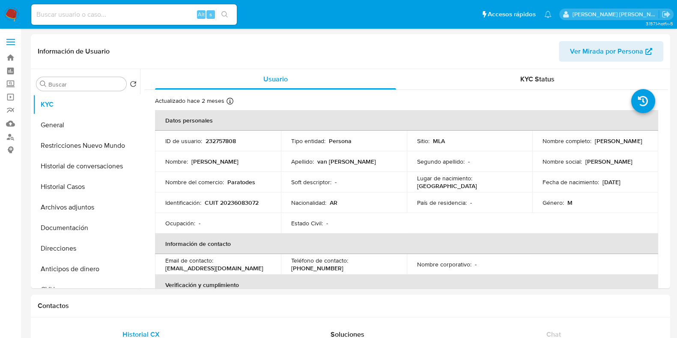
select select "10"
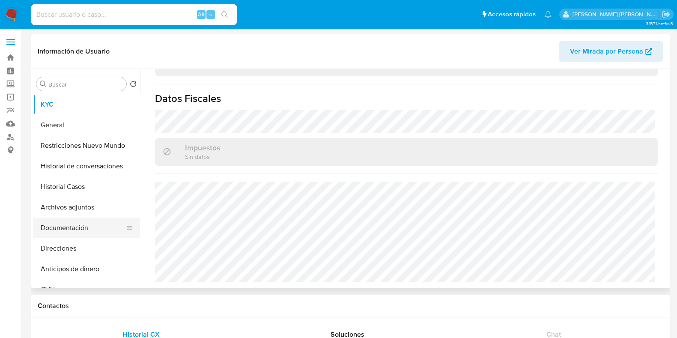
click at [93, 232] on button "Documentación" at bounding box center [83, 228] width 100 height 21
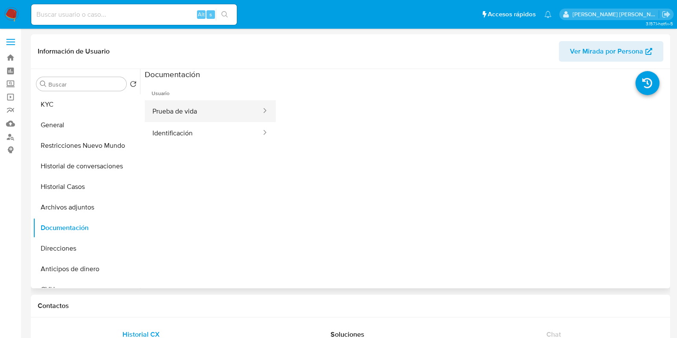
click at [175, 104] on button "Prueba de vida" at bounding box center [203, 111] width 117 height 22
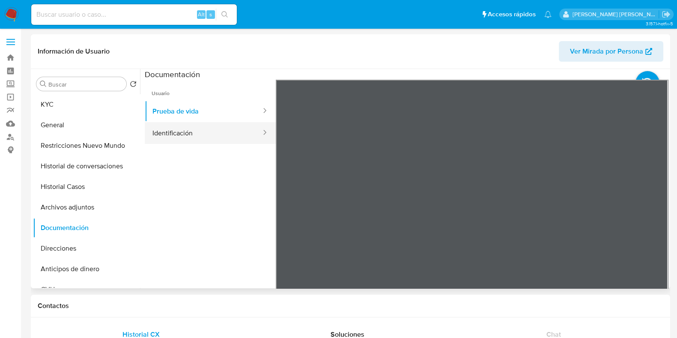
click at [189, 132] on button "Identificación" at bounding box center [203, 133] width 117 height 22
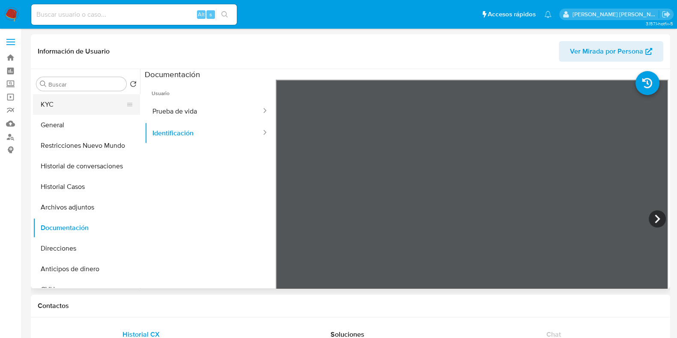
click at [69, 104] on button "KYC" at bounding box center [83, 104] width 100 height 21
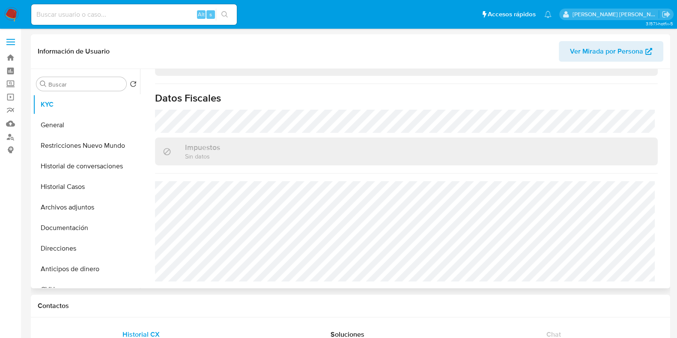
scroll to position [467, 0]
click at [66, 245] on button "Direcciones" at bounding box center [83, 248] width 100 height 21
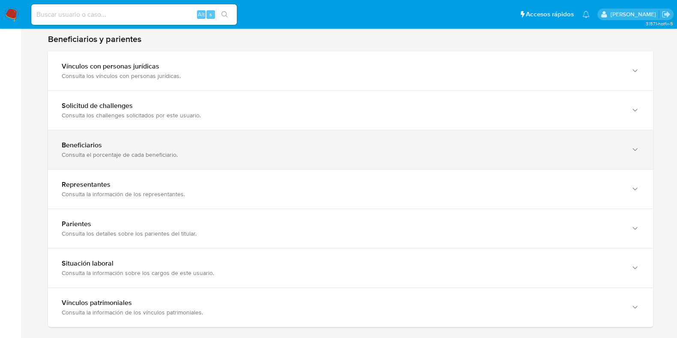
scroll to position [589, 0]
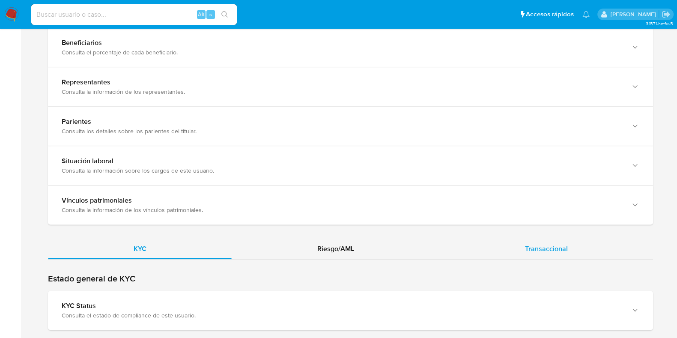
click at [568, 247] on div "Transaccional" at bounding box center [547, 249] width 214 height 21
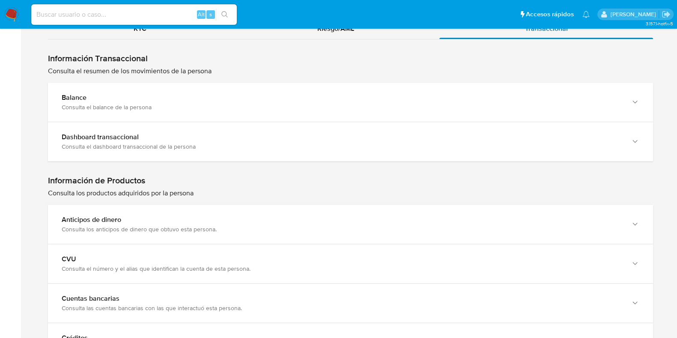
scroll to position [749, 0]
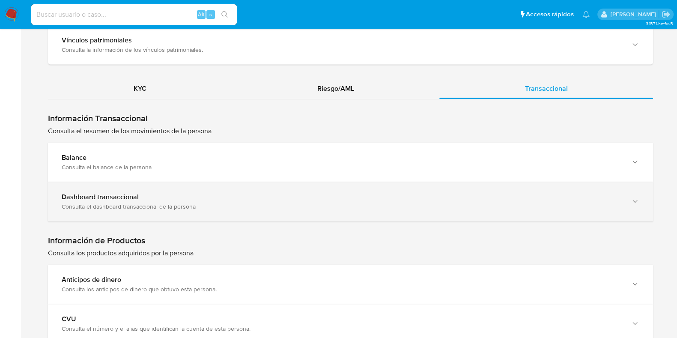
click at [246, 216] on div "Dashboard transaccional Consulta el dashboard transaccional de la persona" at bounding box center [350, 201] width 605 height 39
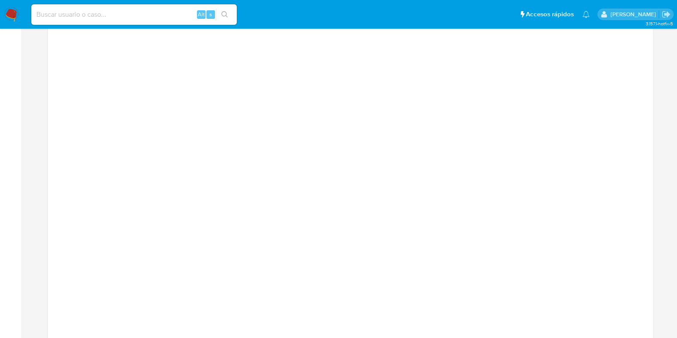
scroll to position [1071, 0]
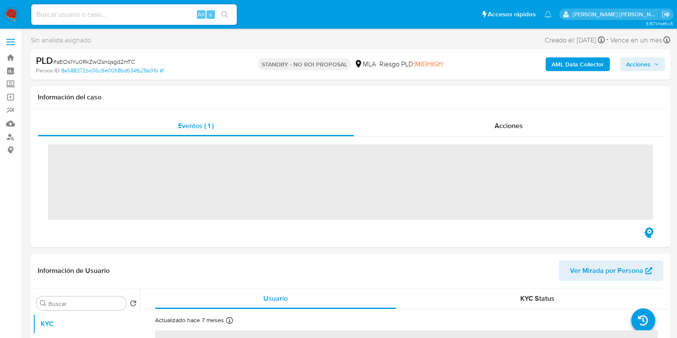
scroll to position [214, 0]
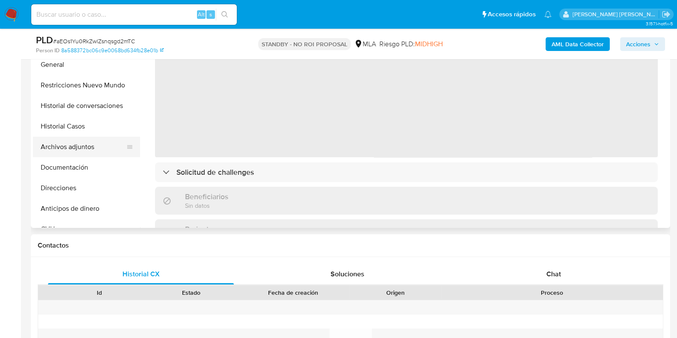
click at [97, 148] on button "Archivos adjuntos" at bounding box center [83, 147] width 100 height 21
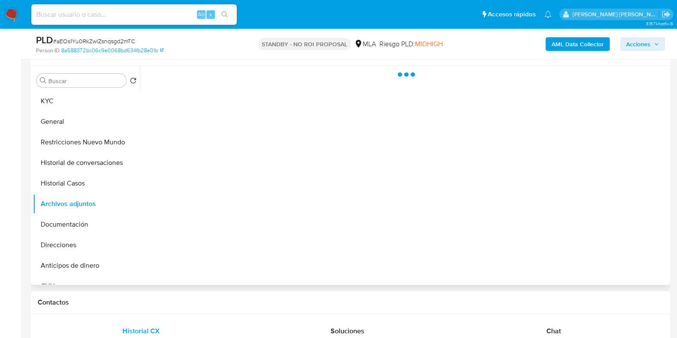
scroll to position [107, 0]
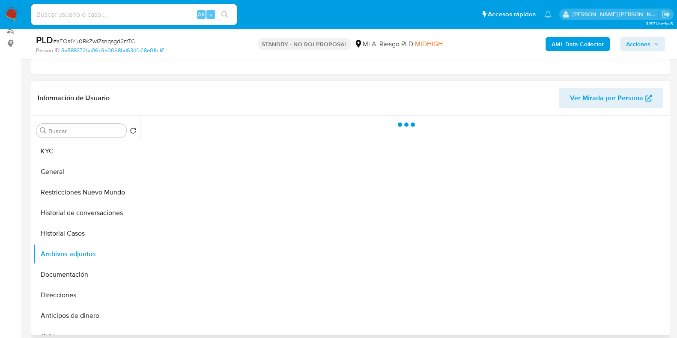
select select "10"
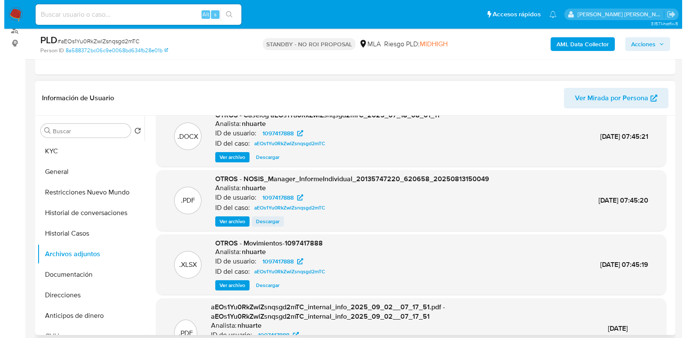
scroll to position [0, 0]
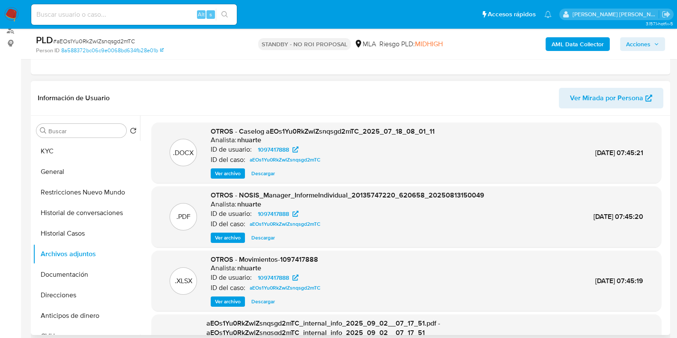
click at [239, 171] on span "Ver archivo" at bounding box center [228, 173] width 26 height 9
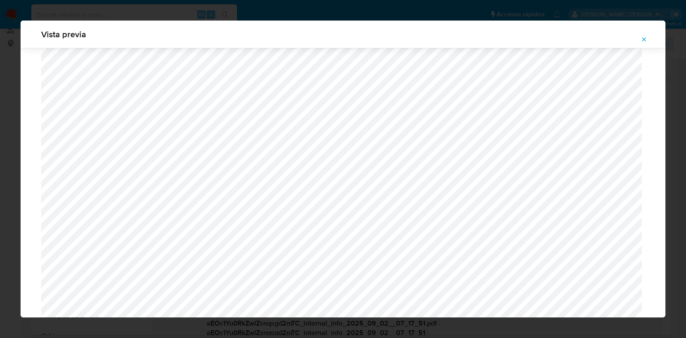
scroll to position [732, 0]
click at [643, 40] on icon "Attachment preview" at bounding box center [644, 39] width 4 height 4
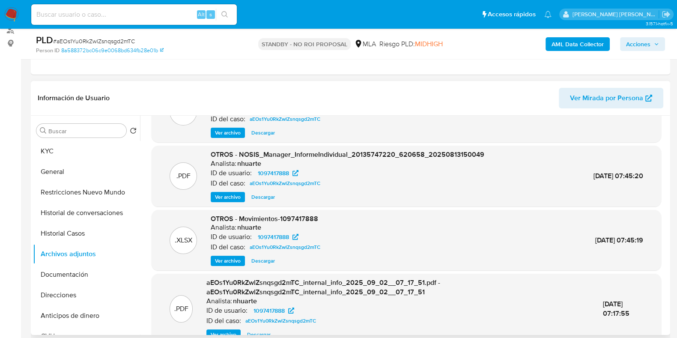
scroll to position [81, 0]
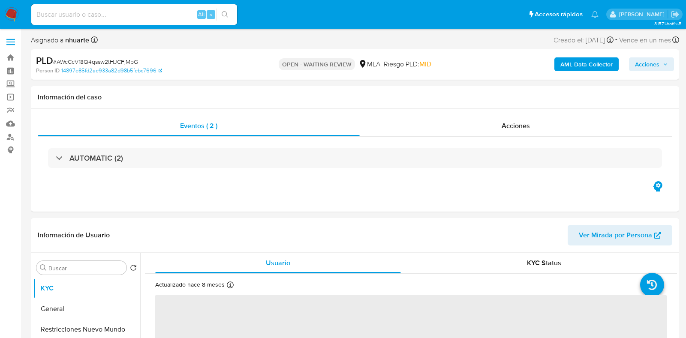
select select "10"
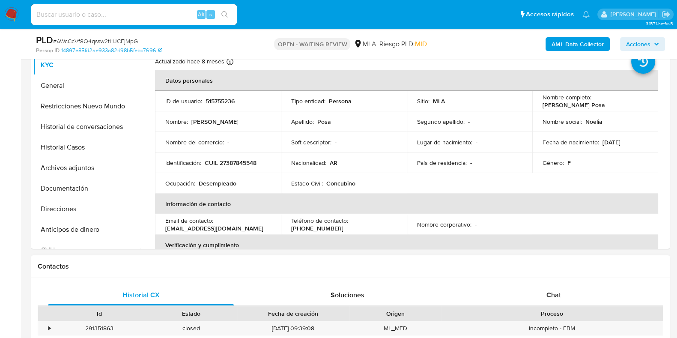
scroll to position [268, 0]
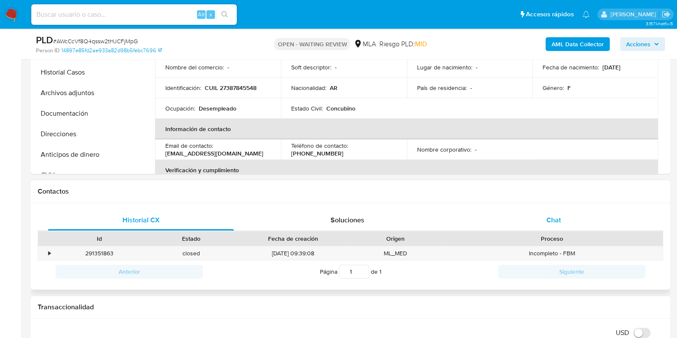
click at [561, 214] on div "Chat" at bounding box center [554, 220] width 186 height 21
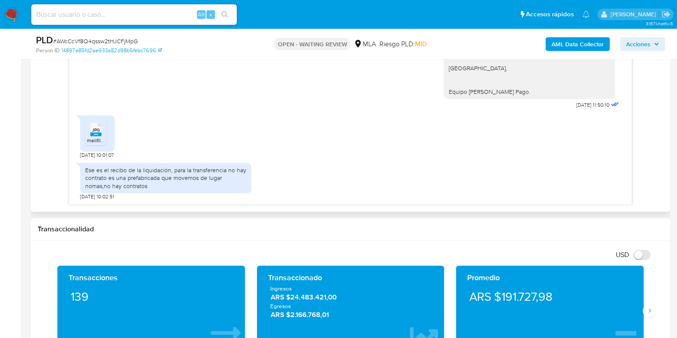
scroll to position [428, 0]
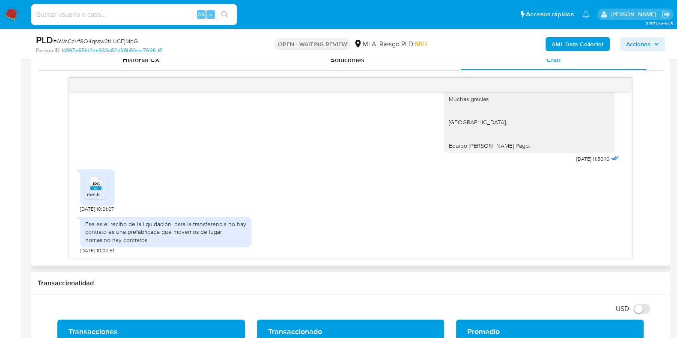
click at [92, 181] on span "JPG" at bounding box center [96, 184] width 8 height 6
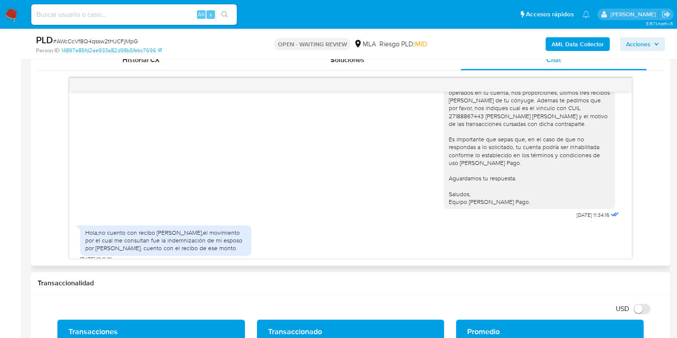
scroll to position [766, 0]
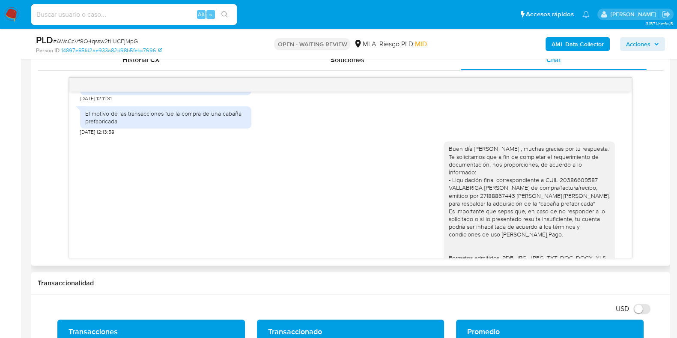
drag, startPoint x: 86, startPoint y: 102, endPoint x: 209, endPoint y: 117, distance: 124.0
click at [209, 92] on div "Hola,no cuento con recibo [PERSON_NAME],el movimiento por el cual me consultan …" at bounding box center [165, 80] width 161 height 24
copy div "Hola,no cuento con recibo [PERSON_NAME],el movimiento por el cual me consultan …"
drag, startPoint x: 87, startPoint y: 144, endPoint x: 123, endPoint y: 153, distance: 36.7
click at [123, 125] on div "El motivo de las transacciones fue la compra de una cabaña prefabricada" at bounding box center [165, 117] width 161 height 15
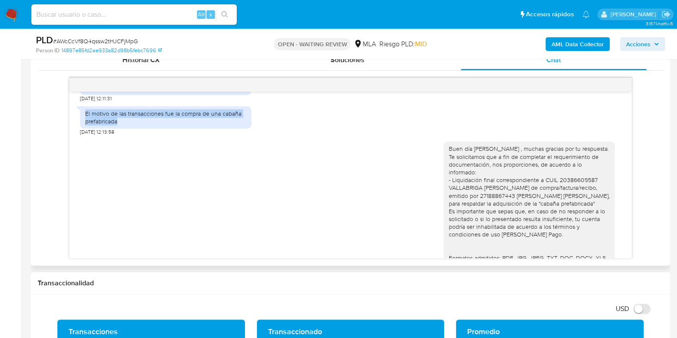
copy div "El motivo de las transacciones fue la compra de una cabaña prefabricada"
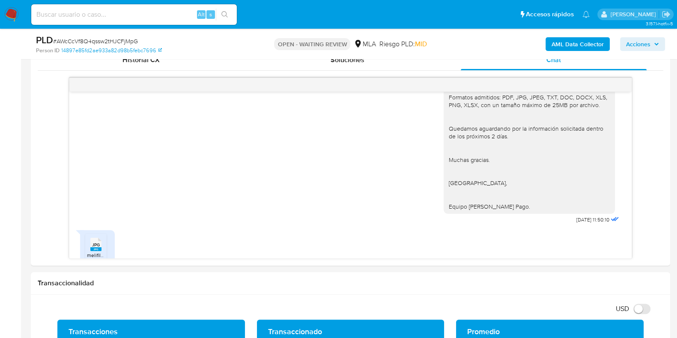
click at [105, 39] on span "# AWcCcVf8Q4qssw2tHJCFjMpG" at bounding box center [95, 41] width 85 height 9
copy span "AWcCcVf8Q4qssw2tHJCFjMpG"
